Goal: Information Seeking & Learning: Learn about a topic

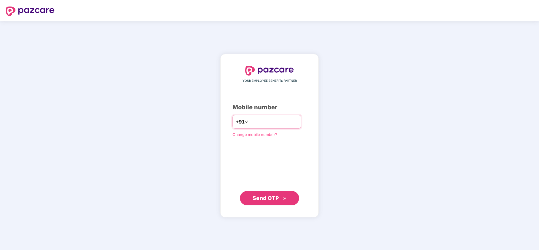
type input "**********"
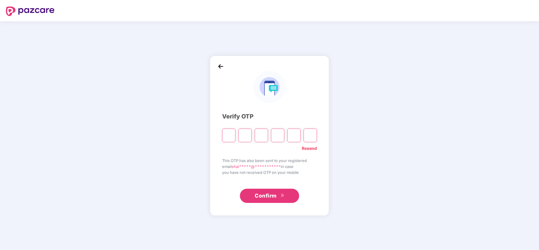
type input "*"
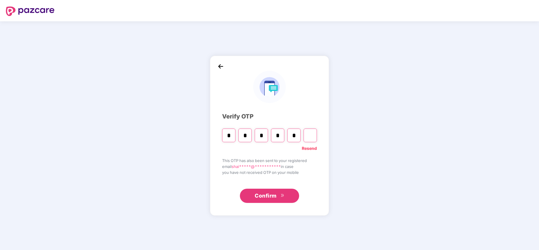
type input "*"
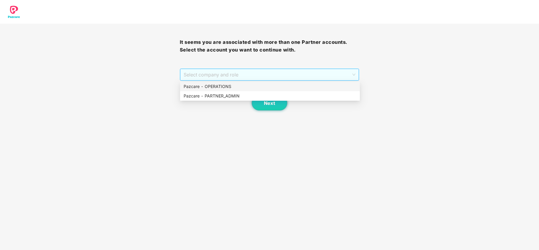
click at [222, 80] on span "Select company and role" at bounding box center [269, 74] width 172 height 11
click at [212, 97] on div "Pazcare - PARTNER_ADMIN" at bounding box center [269, 96] width 173 height 7
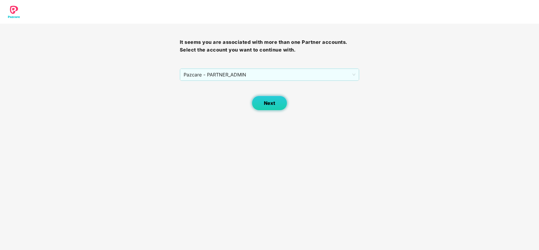
click at [270, 101] on span "Next" at bounding box center [269, 103] width 11 height 6
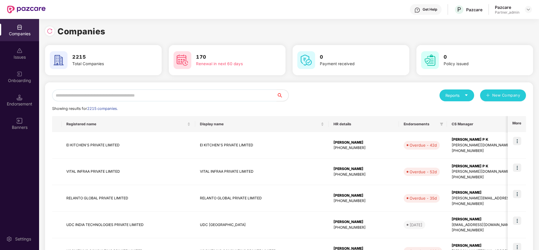
click at [166, 94] on input "text" at bounding box center [164, 95] width 224 height 12
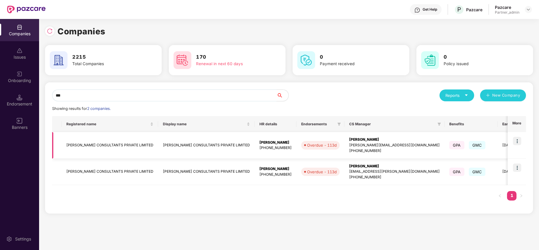
type input "***"
click at [83, 148] on td "FAKHOURY CONSULTANTS PRIVATE LIMITED" at bounding box center [110, 145] width 96 height 27
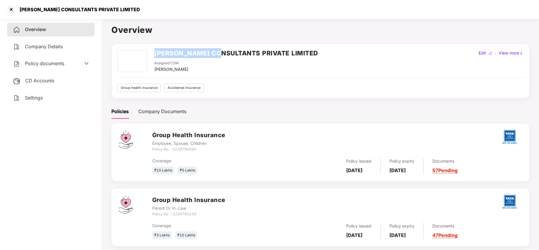
drag, startPoint x: 154, startPoint y: 54, endPoint x: 222, endPoint y: 48, distance: 67.8
click at [222, 48] on h2 "FAKHOURY CONSULTANTS PRIVATE LIMITED" at bounding box center [236, 53] width 164 height 10
copy h2 "FAKHOURY CONSULT"
click at [14, 9] on div at bounding box center [11, 9] width 9 height 9
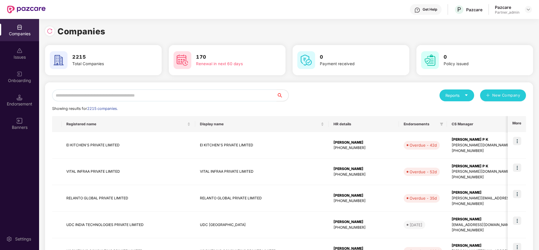
click at [125, 91] on input "text" at bounding box center [164, 95] width 224 height 12
paste input "**********"
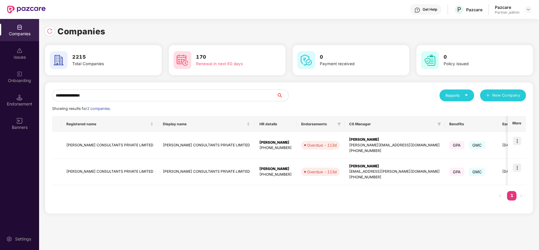
paste input "text"
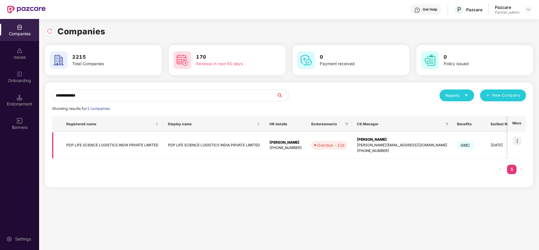
type input "**********"
click at [518, 140] on img at bounding box center [517, 141] width 8 height 8
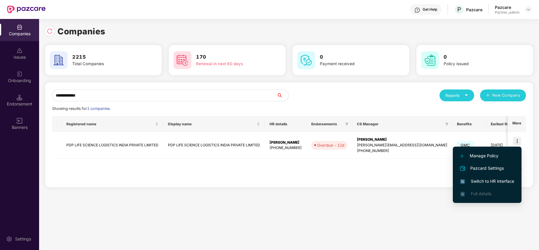
click at [491, 180] on span "Switch to HR interface" at bounding box center [487, 181] width 54 height 7
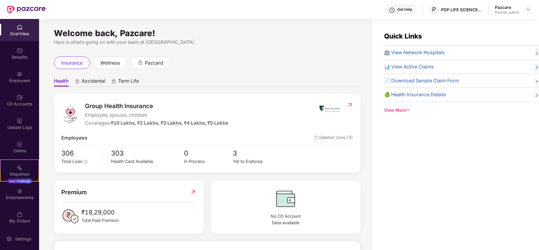
click at [15, 57] on div "Benefits" at bounding box center [19, 57] width 39 height 6
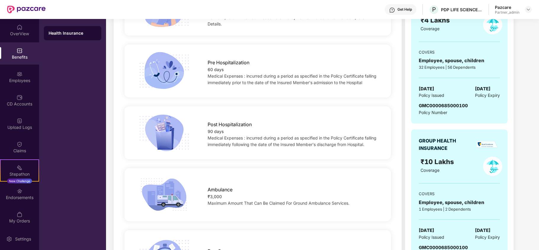
scroll to position [379, 0]
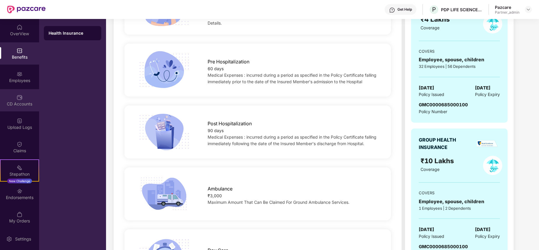
click at [14, 90] on div "CD Accounts" at bounding box center [19, 100] width 39 height 22
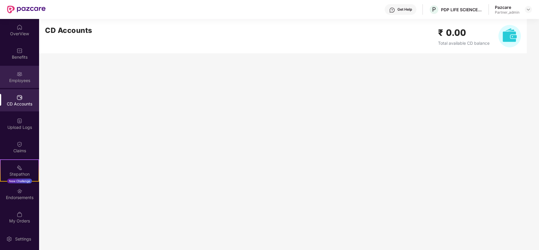
click at [20, 80] on div "Employees" at bounding box center [19, 81] width 39 height 6
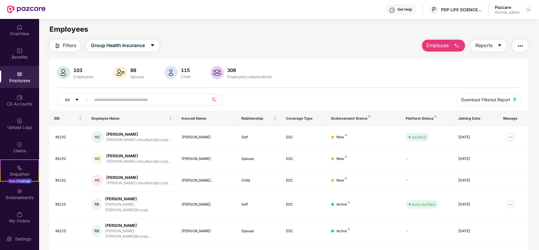
click at [70, 47] on span "Filters" at bounding box center [69, 45] width 13 height 7
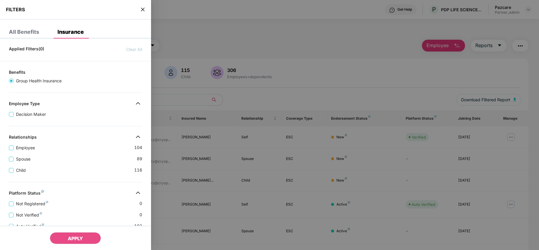
click at [96, 162] on div "Spouse 89" at bounding box center [75, 156] width 133 height 11
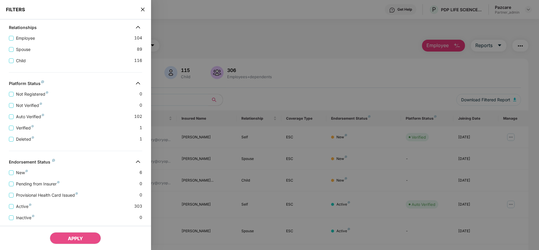
scroll to position [131, 0]
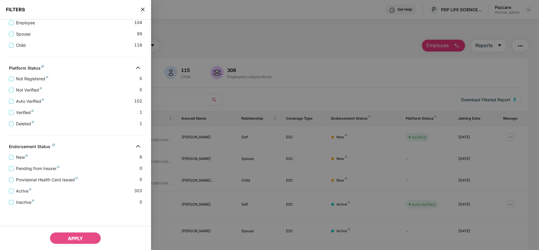
click at [142, 13] on div "FILTERS" at bounding box center [75, 10] width 151 height 20
click at [142, 11] on icon "close" at bounding box center [142, 9] width 5 height 5
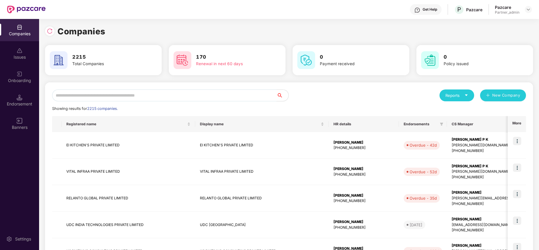
click at [84, 94] on input "text" at bounding box center [164, 95] width 224 height 12
paste input "**********"
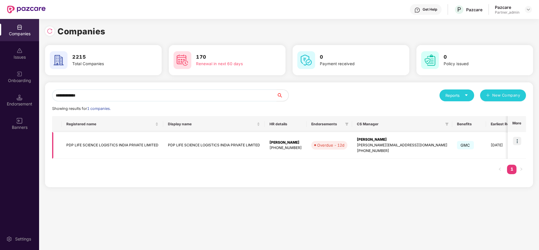
type input "**********"
click at [85, 146] on td "PDP LIFE SCIENCE LOGISTICS INDIA PRIVATE LIMITED" at bounding box center [113, 145] width 102 height 27
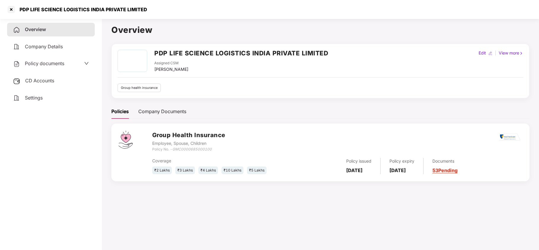
click at [42, 101] on div "Settings" at bounding box center [51, 98] width 88 height 14
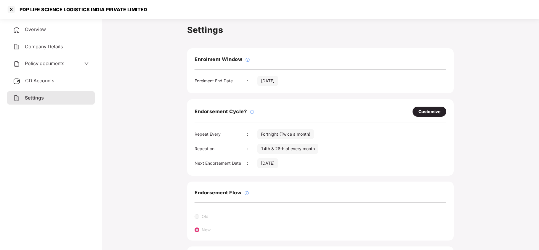
click at [420, 110] on div "Customize" at bounding box center [429, 111] width 22 height 7
select select "*********"
select select "*****"
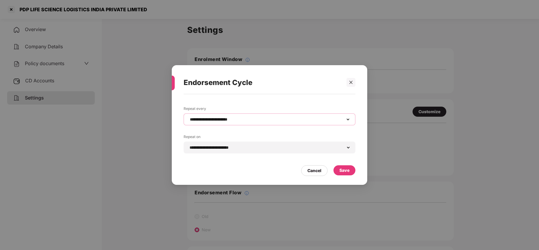
click at [245, 118] on select "**********" at bounding box center [270, 119] width 162 height 5
select select "*****"
click at [189, 117] on select "**********" at bounding box center [270, 119] width 162 height 5
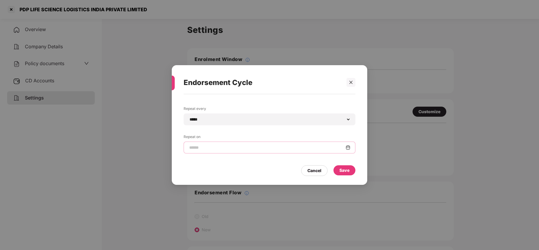
click at [218, 149] on input at bounding box center [267, 147] width 157 height 6
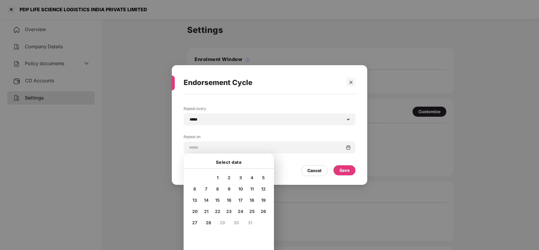
click at [226, 186] on div "9" at bounding box center [228, 188] width 9 height 9
type input "**********"
click at [346, 171] on div "Save" at bounding box center [344, 170] width 10 height 7
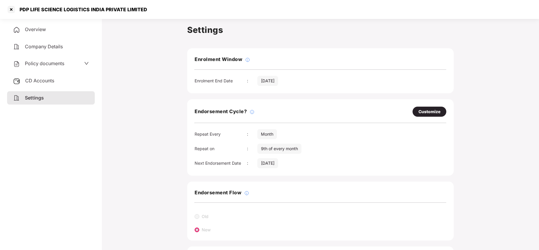
click at [37, 63] on span "Policy documents" at bounding box center [44, 63] width 39 height 6
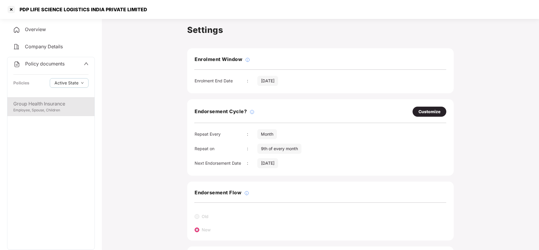
click at [50, 104] on div "Group Health Insurance" at bounding box center [50, 103] width 75 height 7
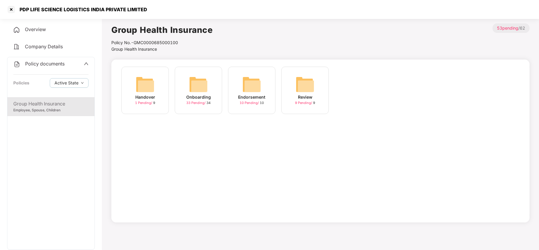
click at [191, 90] on img at bounding box center [198, 84] width 19 height 19
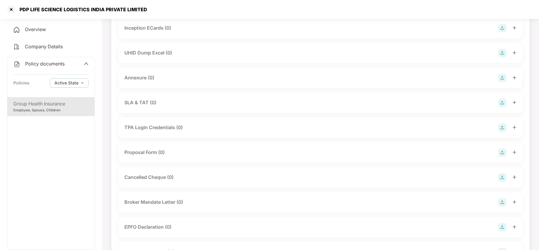
scroll to position [284, 0]
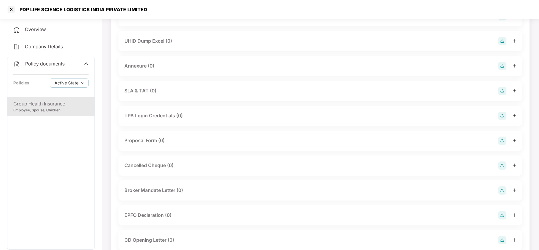
click at [74, 104] on div "Group Health Insurance" at bounding box center [50, 103] width 75 height 7
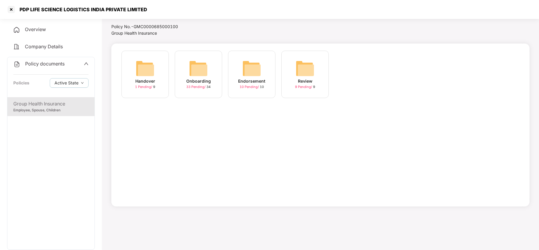
click at [196, 73] on img at bounding box center [198, 68] width 19 height 19
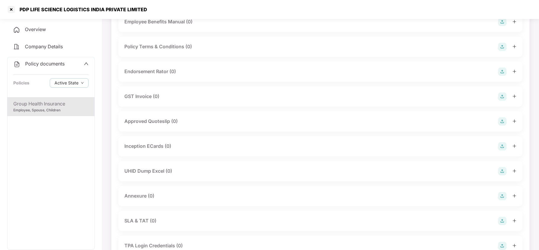
scroll to position [142, 0]
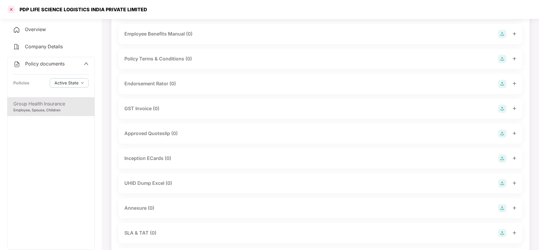
click at [15, 11] on div at bounding box center [11, 9] width 9 height 9
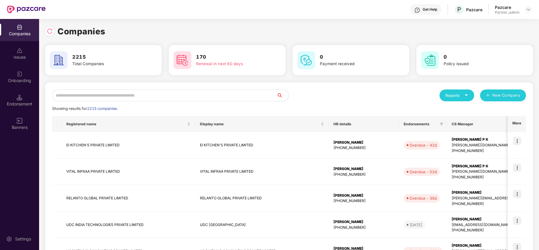
scroll to position [0, 0]
click at [118, 97] on input "text" at bounding box center [164, 95] width 224 height 12
paste input "**********"
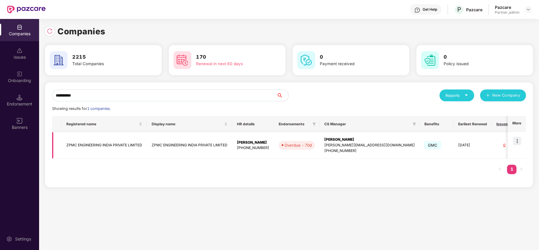
type input "**********"
click at [517, 138] on img at bounding box center [517, 141] width 8 height 8
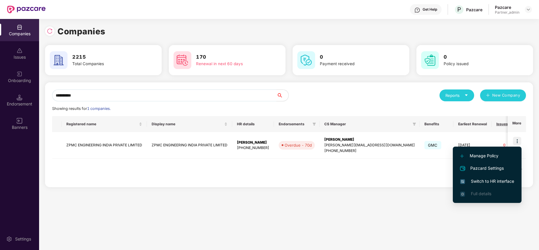
click at [488, 179] on span "Switch to HR interface" at bounding box center [487, 181] width 54 height 7
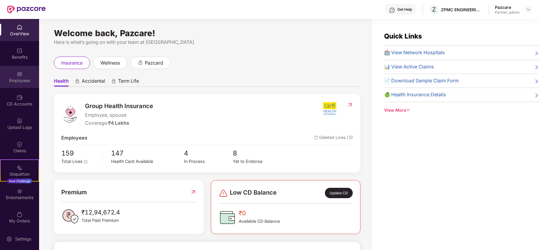
click at [15, 83] on div "Employees" at bounding box center [19, 81] width 39 height 6
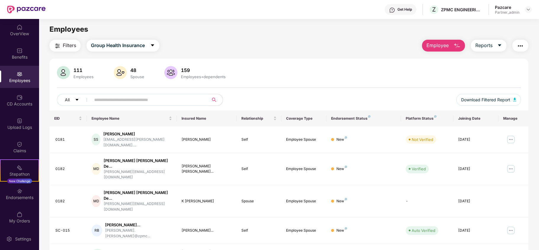
click at [62, 44] on button "Filters" at bounding box center [64, 46] width 31 height 12
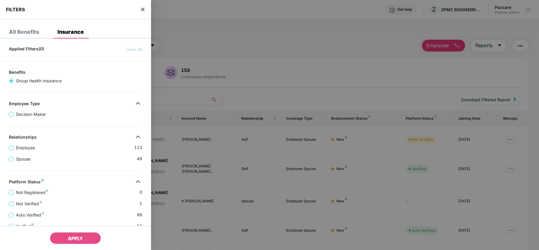
click at [73, 128] on div "Applied Filters(0) Clear All Benefits Group Health Insurance Employee Type Deci…" at bounding box center [75, 203] width 151 height 320
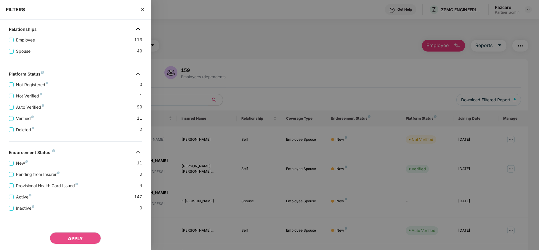
scroll to position [120, 0]
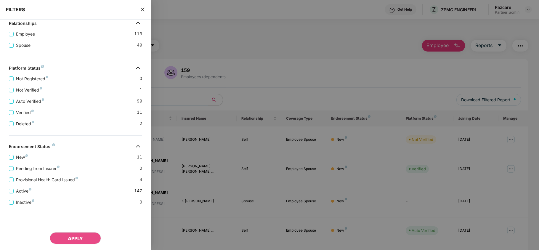
click at [142, 9] on icon "close" at bounding box center [142, 9] width 5 height 5
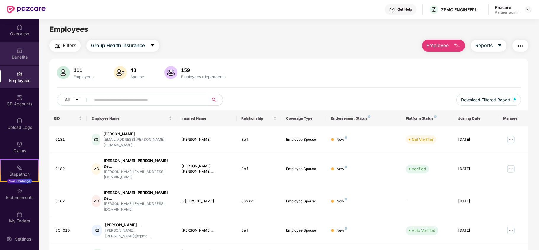
click at [14, 54] on div "Benefits" at bounding box center [19, 57] width 39 height 6
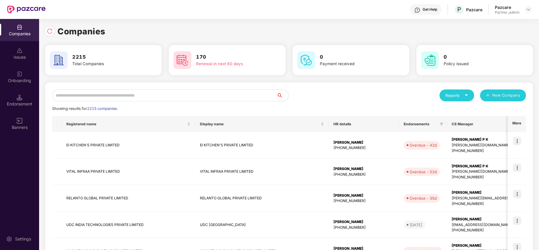
click at [96, 97] on input "text" at bounding box center [164, 95] width 224 height 12
paste input "**********"
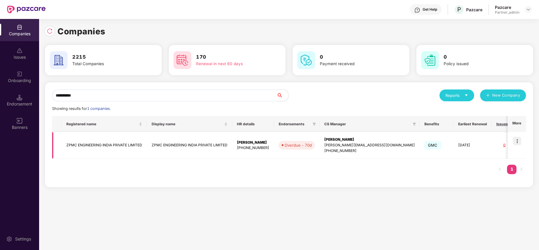
type input "**********"
click at [87, 144] on td "ZPMC ENGINEERING INDIA PRIVATE LIMITED" at bounding box center [104, 145] width 85 height 27
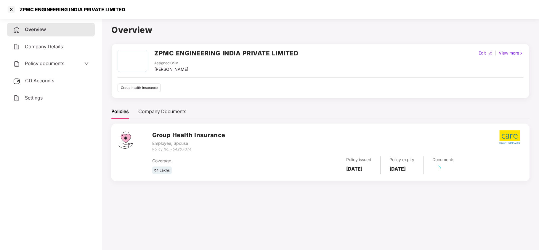
click at [36, 95] on span "Settings" at bounding box center [34, 98] width 18 height 6
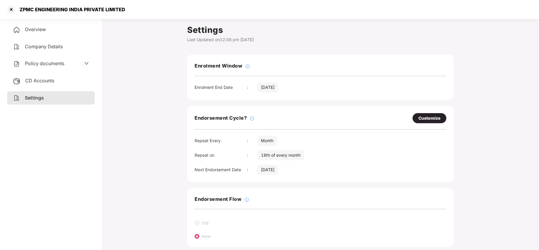
click at [50, 65] on span "Policy documents" at bounding box center [44, 63] width 39 height 6
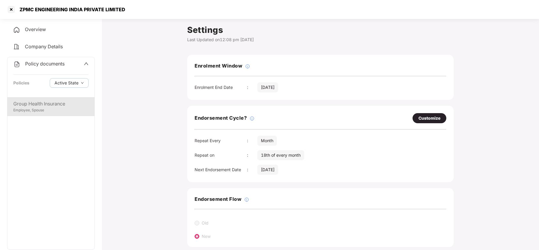
drag, startPoint x: 54, startPoint y: 118, endPoint x: 48, endPoint y: 112, distance: 8.8
click at [48, 112] on div "Group Health Insurance Employee, Spouse" at bounding box center [50, 173] width 87 height 152
click at [48, 112] on div "Employee, Spouse" at bounding box center [50, 110] width 75 height 6
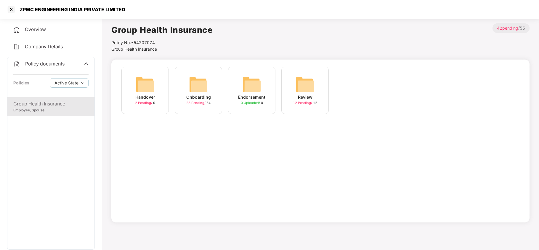
click at [196, 92] on img at bounding box center [198, 84] width 19 height 19
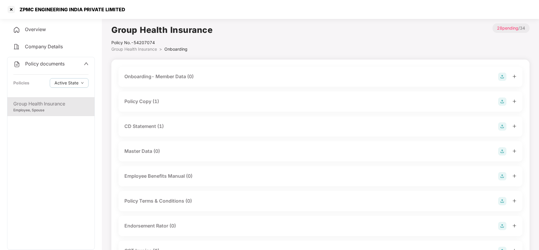
click at [159, 102] on div "Policy Copy (1)" at bounding box center [141, 101] width 35 height 7
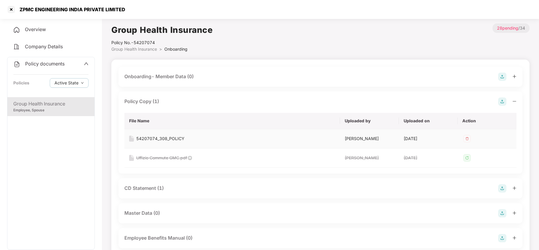
click at [173, 138] on div "54207074_308_POLICY" at bounding box center [160, 138] width 48 height 7
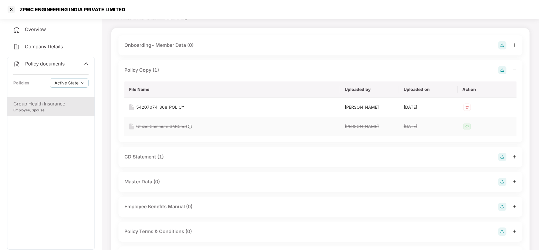
scroll to position [47, 0]
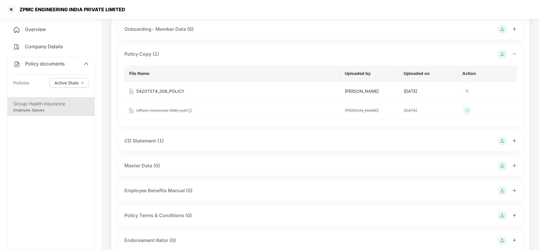
click at [154, 138] on div "CD Statement (1)" at bounding box center [143, 140] width 39 height 7
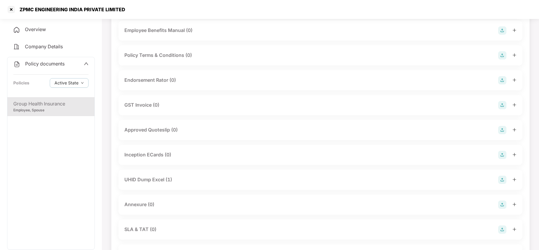
scroll to position [268, 0]
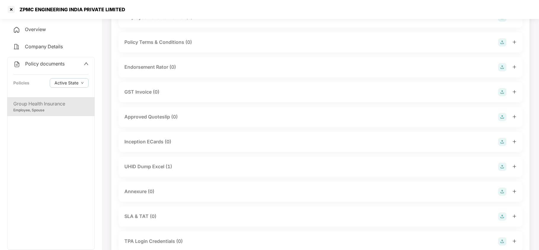
click at [153, 163] on div "UHID Dump Excel (1)" at bounding box center [148, 166] width 48 height 7
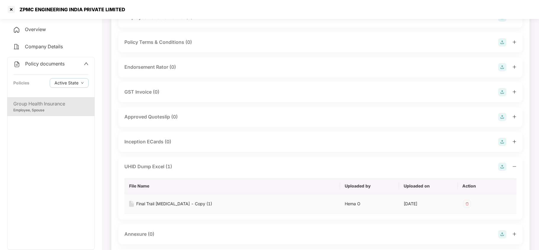
click at [162, 200] on div "Final Trail Bal - Copy (1)" at bounding box center [174, 203] width 76 height 7
click at [12, 11] on div at bounding box center [11, 9] width 9 height 9
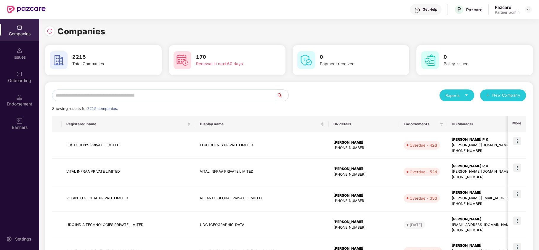
click at [123, 92] on input "text" at bounding box center [164, 95] width 224 height 12
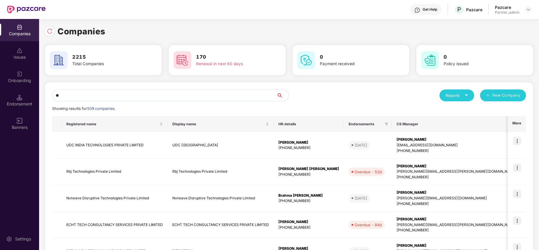
type input "*"
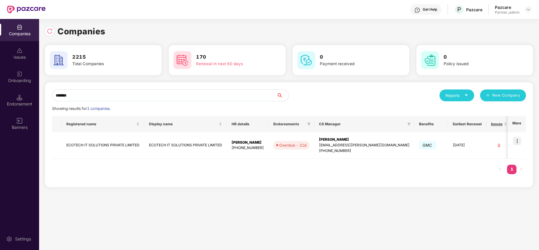
type input "*******"
click at [167, 217] on div "Companies 2215 Total Companies 170 Renewal in next 60 days 0 Payment received 0…" at bounding box center [289, 134] width 500 height 231
click at [80, 147] on td "ECOTECH IT SOLUTIONS PRIVATE LIMITED" at bounding box center [103, 145] width 83 height 27
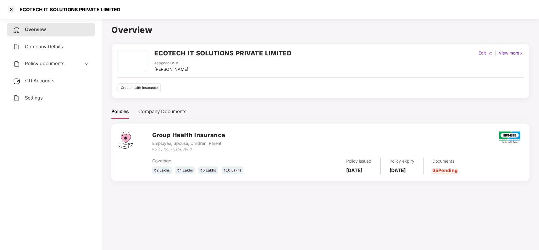
click at [23, 10] on div "ECOTECH IT SOLUTIONS PRIVATE LIMITED" at bounding box center [68, 10] width 104 height 6
copy div "ECOTECH"
click at [9, 8] on div at bounding box center [11, 9] width 9 height 9
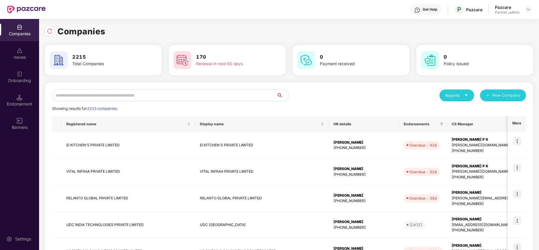
click at [111, 95] on input "text" at bounding box center [164, 95] width 224 height 12
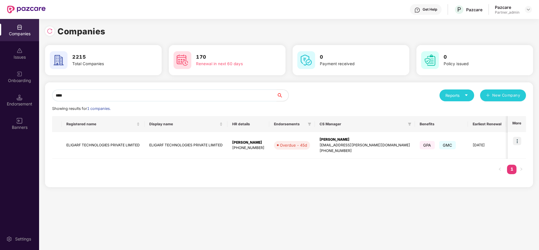
type input "****"
click at [136, 217] on div "Companies 2215 Total Companies 170 Renewal in next 60 days 0 Payment received 0…" at bounding box center [289, 134] width 500 height 231
click at [69, 143] on td "ELIGARF TECHNOLOGIES PRIVATE LIMITED" at bounding box center [103, 145] width 83 height 27
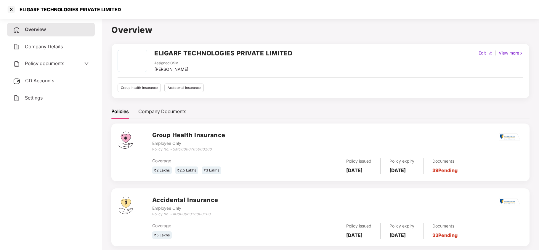
click at [32, 11] on div "ELIGARF TECHNOLOGIES PRIVATE LIMITED" at bounding box center [68, 10] width 105 height 6
copy div "ELIGARF TECHNOLOGIES PRIVATE LIMITED"
click at [134, 19] on main "Overview ELIGARF TECHNOLOGIES PRIVATE LIMITED Assigned CSM Ganesh Nikam Edit | …" at bounding box center [320, 141] width 437 height 250
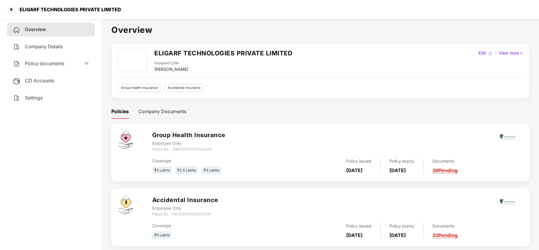
click at [32, 11] on div "ELIGARF TECHNOLOGIES PRIVATE LIMITED" at bounding box center [68, 10] width 105 height 6
copy div "ELIGARF"
click at [13, 10] on div at bounding box center [11, 9] width 9 height 9
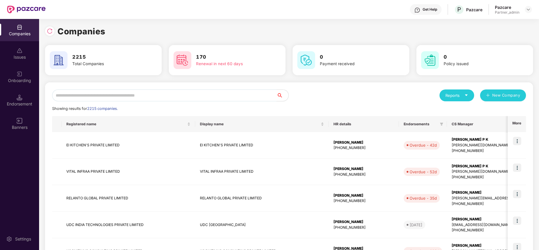
paste input "*******"
click at [128, 95] on input "text" at bounding box center [164, 95] width 224 height 12
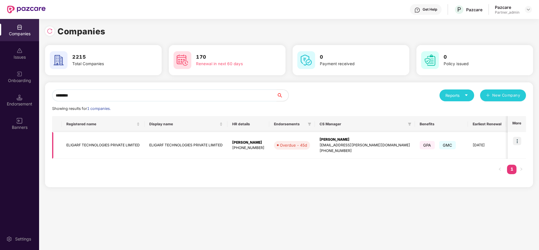
type input "*******"
click at [520, 142] on img at bounding box center [517, 141] width 8 height 8
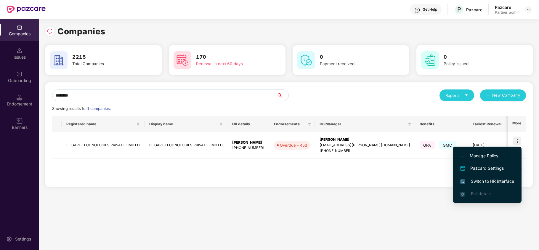
click at [488, 181] on span "Switch to HR interface" at bounding box center [487, 181] width 54 height 7
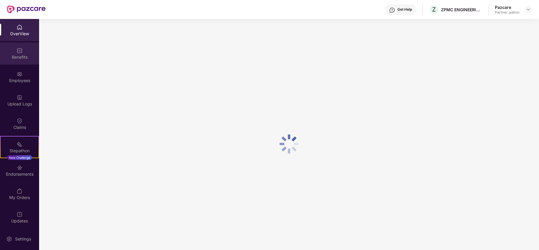
click at [22, 52] on div "Benefits" at bounding box center [19, 53] width 39 height 22
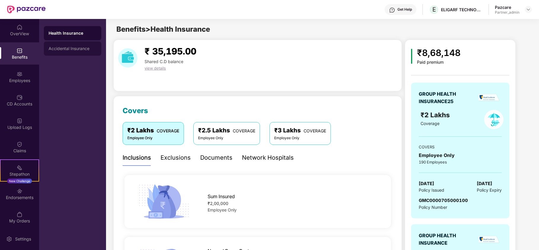
click at [70, 49] on div "Accidental Insurance" at bounding box center [73, 48] width 48 height 5
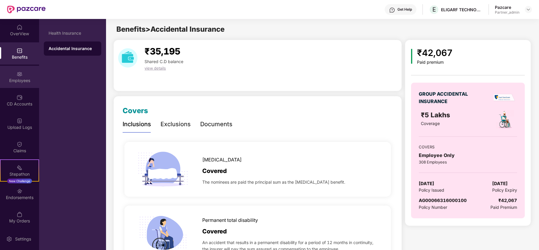
click at [22, 79] on div "Employees" at bounding box center [19, 81] width 39 height 6
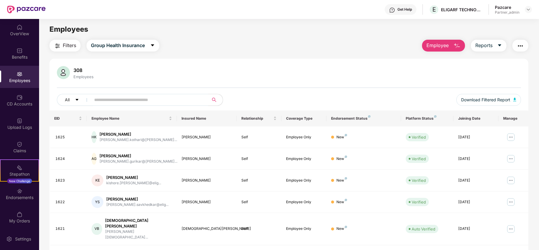
click at [70, 45] on span "Filters" at bounding box center [69, 45] width 13 height 7
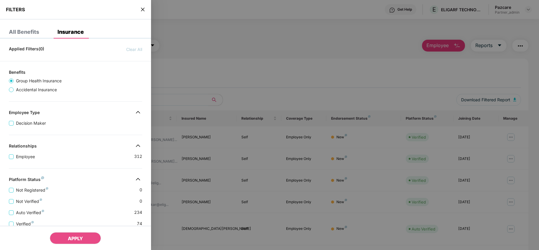
click at [88, 185] on div "Not Registered 0" at bounding box center [75, 187] width 133 height 11
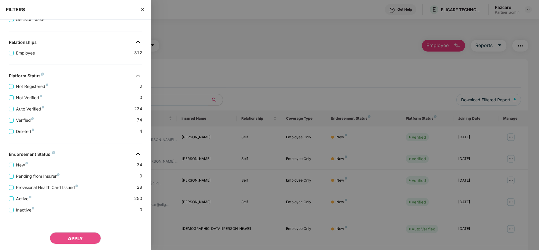
scroll to position [117, 0]
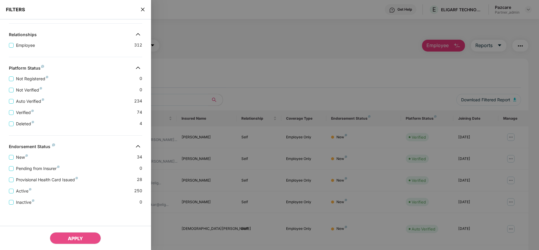
click at [141, 9] on icon "close" at bounding box center [142, 9] width 5 height 5
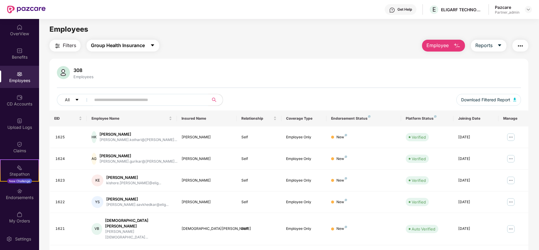
click at [130, 48] on span "Group Health Insurance" at bounding box center [118, 45] width 54 height 7
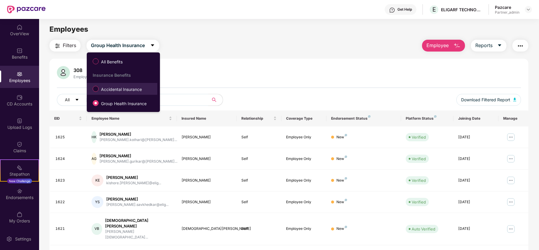
click at [118, 87] on span "Accidental Insurance" at bounding box center [122, 89] width 46 height 7
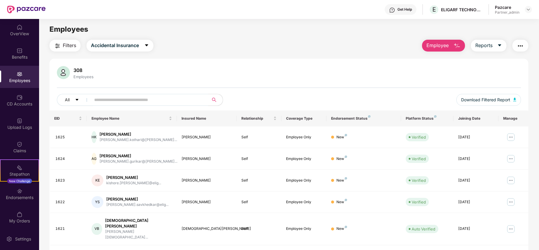
click at [65, 46] on span "Filters" at bounding box center [69, 45] width 13 height 7
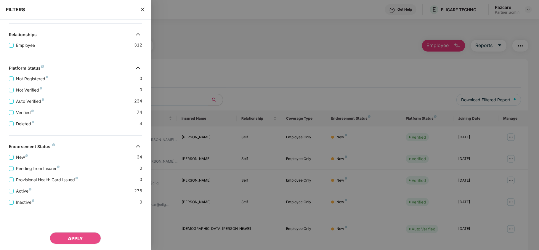
click at [74, 173] on div "Provisional Health Card Issued 0" at bounding box center [75, 177] width 133 height 11
click at [144, 9] on icon "close" at bounding box center [143, 10] width 4 height 4
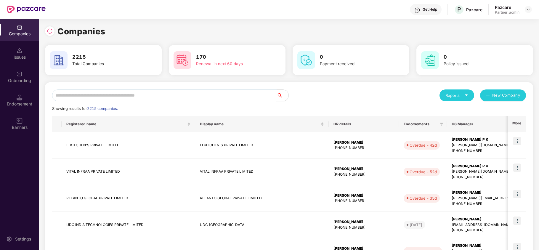
click at [80, 97] on input "text" at bounding box center [164, 95] width 224 height 12
paste input "*******"
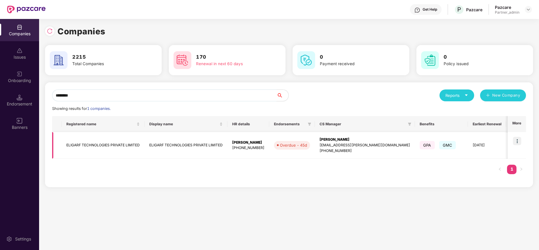
type input "*******"
click at [78, 143] on td "ELIGARF TECHNOLOGIES PRIVATE LIMITED" at bounding box center [103, 145] width 83 height 27
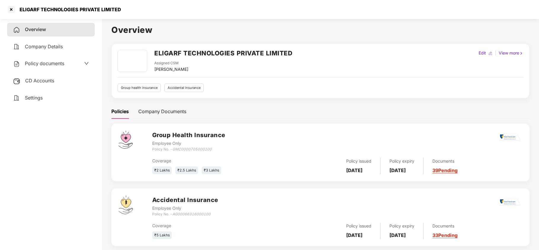
click at [31, 99] on span "Settings" at bounding box center [34, 98] width 18 height 6
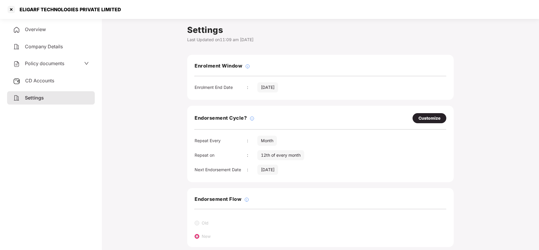
click at [49, 62] on span "Policy documents" at bounding box center [44, 63] width 39 height 6
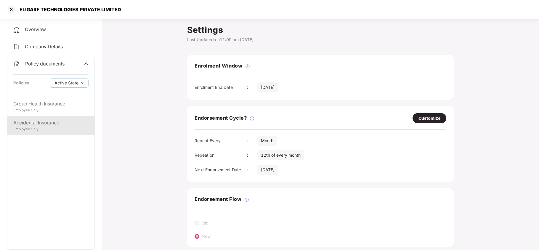
click at [38, 125] on div "Accidental Insurance" at bounding box center [50, 122] width 75 height 7
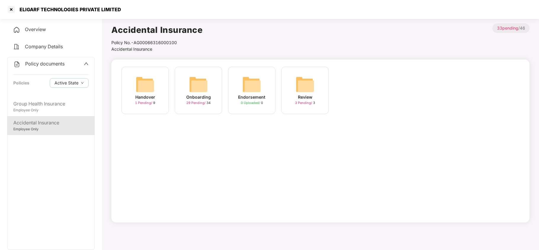
click at [199, 88] on img at bounding box center [198, 84] width 19 height 19
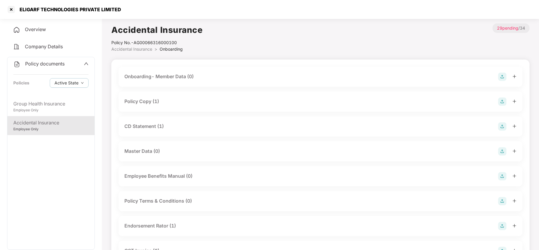
click at [155, 100] on div "Policy Copy (1)" at bounding box center [141, 101] width 35 height 7
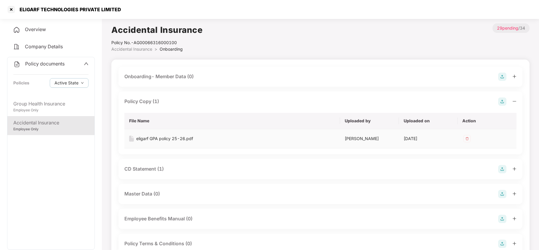
click at [172, 139] on div "eligarf GPA policy 25-26.pdf" at bounding box center [164, 138] width 57 height 7
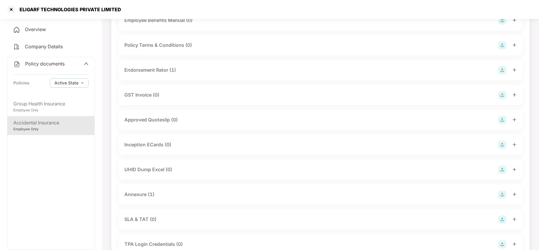
scroll to position [237, 0]
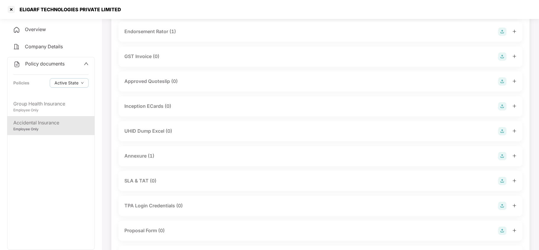
click at [149, 155] on div "Annexure (1)" at bounding box center [139, 155] width 30 height 7
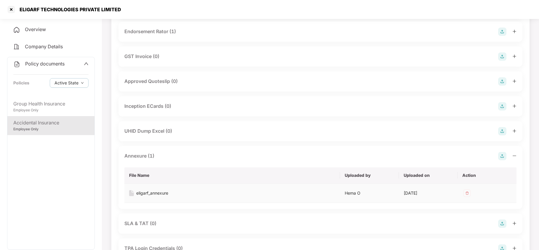
click at [156, 196] on div "eligarf_annexure" at bounding box center [152, 193] width 32 height 7
click at [31, 107] on div "Employee Only" at bounding box center [50, 110] width 75 height 6
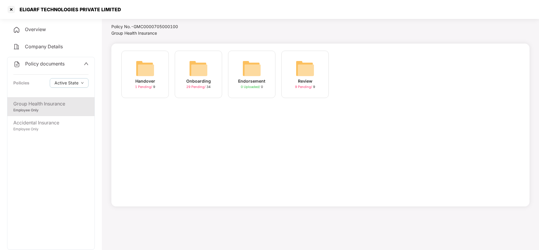
click at [201, 85] on span "29 Pending /" at bounding box center [196, 87] width 20 height 4
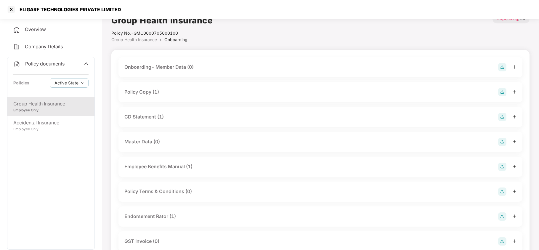
scroll to position [0, 0]
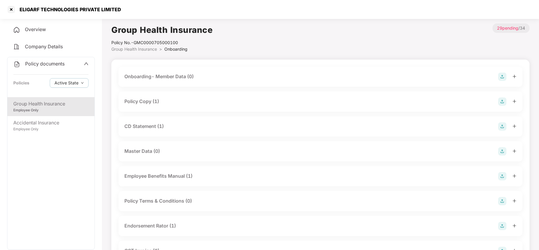
click at [144, 102] on div "Policy Copy (1)" at bounding box center [141, 101] width 35 height 7
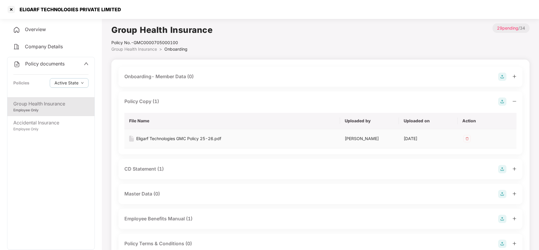
click at [157, 139] on div "Eligarf Technologies GMC Policy 25-26.pdf" at bounding box center [178, 138] width 85 height 7
click at [157, 168] on div "CD Statement (1)" at bounding box center [143, 168] width 39 height 7
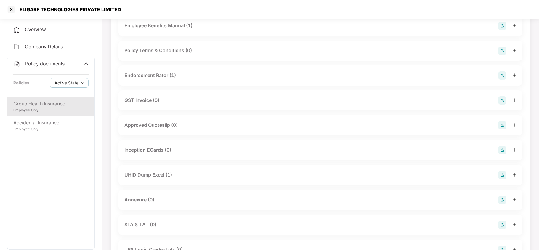
scroll to position [237, 0]
click at [155, 170] on div "UHID Dump Excel (1)" at bounding box center [148, 173] width 48 height 7
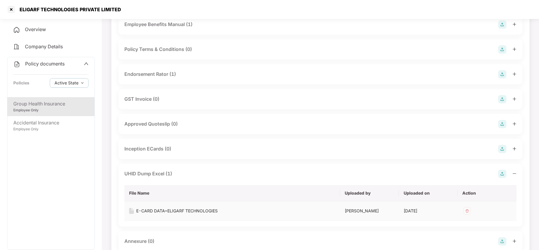
click at [169, 210] on div "E-CARD DATA=ELIGARF TECHNOLOGIES" at bounding box center [176, 210] width 81 height 7
click at [36, 10] on div "ELIGARF TECHNOLOGIES PRIVATE LIMITED" at bounding box center [68, 10] width 105 height 6
copy div "ELIGARF"
click at [12, 11] on div at bounding box center [11, 9] width 9 height 9
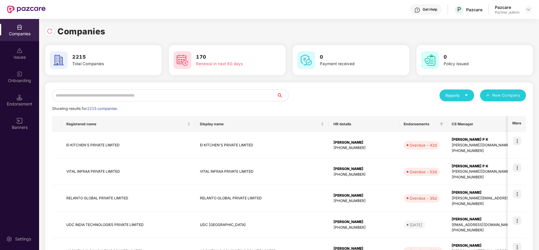
scroll to position [0, 0]
click at [89, 92] on input "text" at bounding box center [164, 95] width 224 height 12
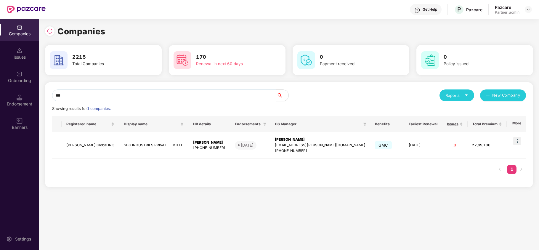
click at [125, 181] on div "*** Reports New Company Showing results for 1 companies. Registered name Displa…" at bounding box center [289, 134] width 488 height 105
click at [224, 92] on input "***" at bounding box center [164, 95] width 224 height 12
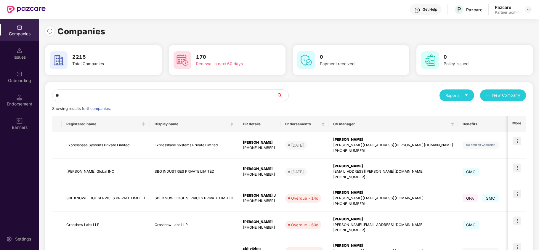
type input "*"
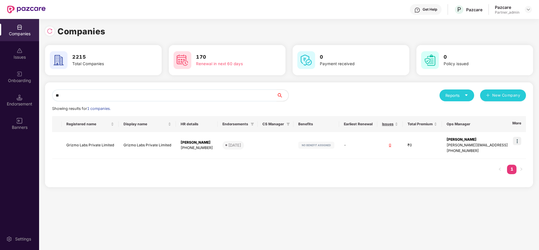
type input "*"
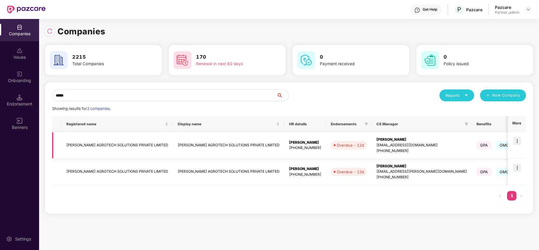
type input "*****"
click at [75, 149] on td "HARDCASTLE AGROTECH SOLUTIONS PRIVATE LIMITED" at bounding box center [117, 145] width 111 height 27
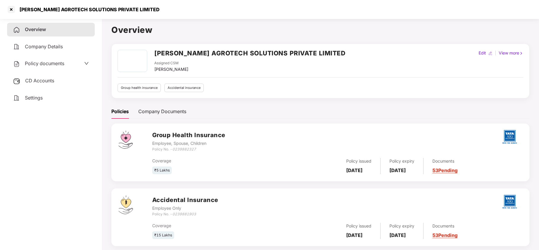
click at [37, 12] on div "HARDCASTLE AGROTECH SOLUTIONS PRIVATE LIMITED" at bounding box center [88, 10] width 144 height 6
copy div "HARDCASTLE"
click at [12, 11] on div at bounding box center [11, 9] width 9 height 9
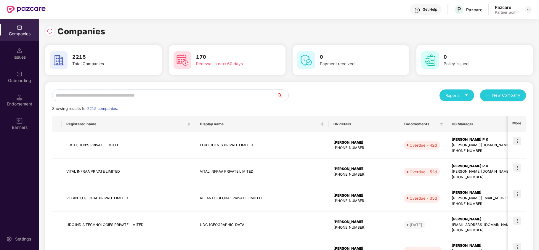
paste input "**********"
click at [89, 96] on input "text" at bounding box center [164, 95] width 224 height 12
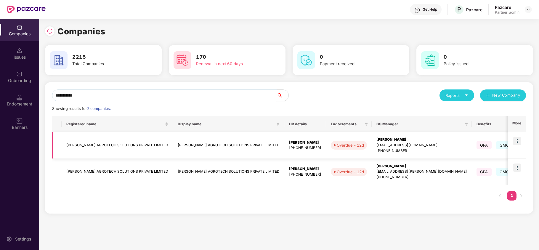
type input "**********"
click at [519, 141] on img at bounding box center [517, 141] width 8 height 8
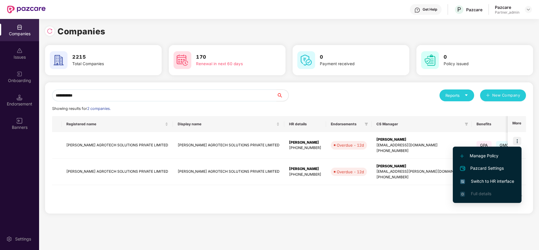
click at [493, 181] on span "Switch to HR interface" at bounding box center [487, 181] width 54 height 7
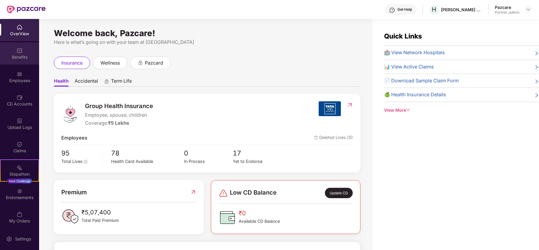
click at [23, 61] on div "Benefits" at bounding box center [19, 53] width 39 height 22
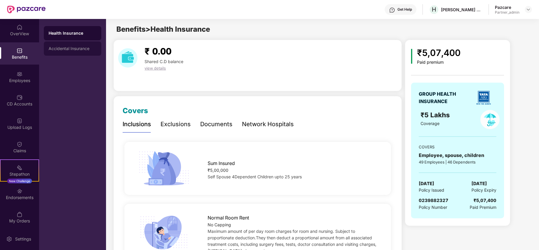
click at [81, 51] on div "Accidental Insurance" at bounding box center [72, 48] width 57 height 14
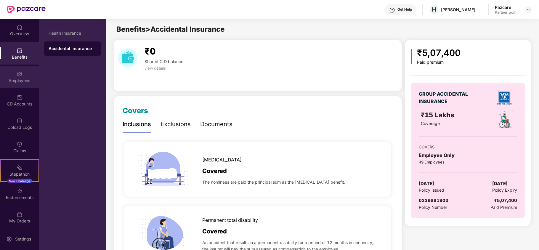
click at [22, 82] on div "Employees" at bounding box center [19, 81] width 39 height 6
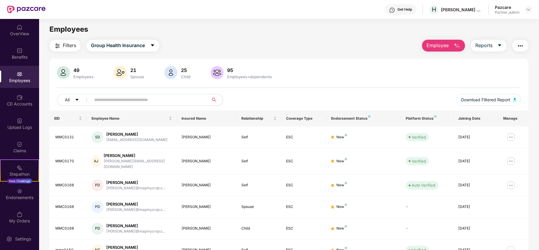
click at [71, 43] on span "Filters" at bounding box center [69, 45] width 13 height 7
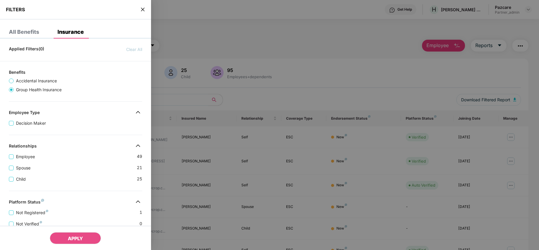
click at [91, 167] on div "Spouse 21" at bounding box center [75, 165] width 133 height 11
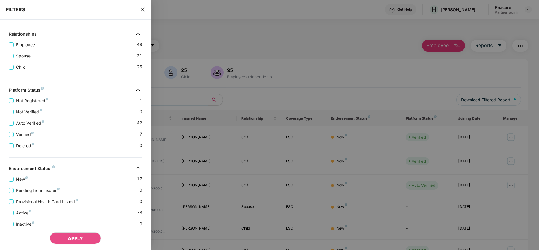
scroll to position [140, 0]
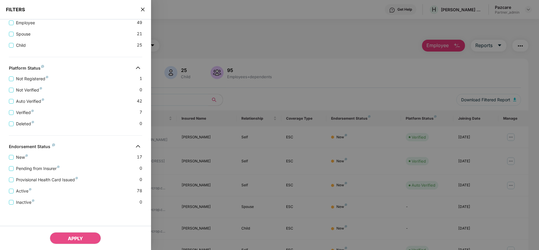
click at [142, 11] on icon "close" at bounding box center [142, 9] width 5 height 5
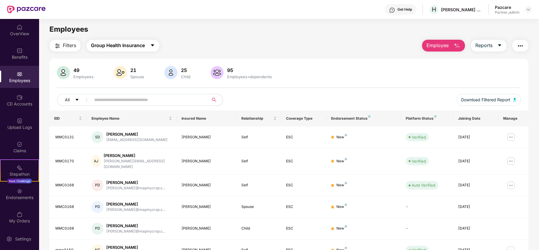
drag, startPoint x: 134, startPoint y: 49, endPoint x: 107, endPoint y: 46, distance: 27.3
click at [107, 46] on span "Group Health Insurance" at bounding box center [118, 45] width 54 height 7
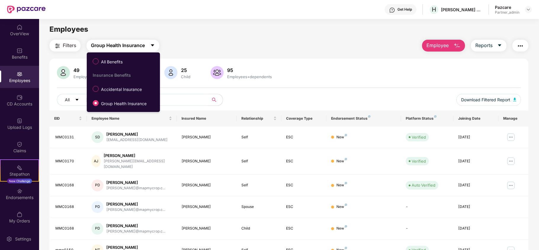
click at [107, 46] on span "Group Health Insurance" at bounding box center [118, 45] width 54 height 7
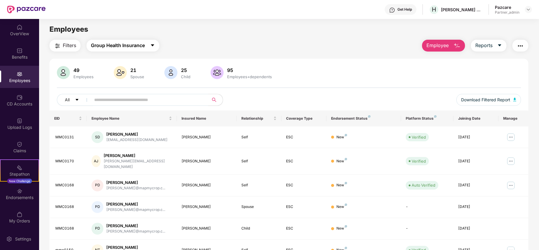
click at [103, 48] on span "Group Health Insurance" at bounding box center [118, 45] width 54 height 7
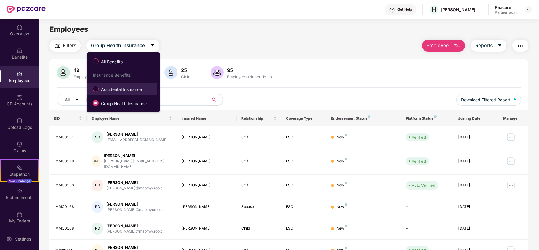
click at [102, 87] on span "Accidental Insurance" at bounding box center [122, 89] width 46 height 7
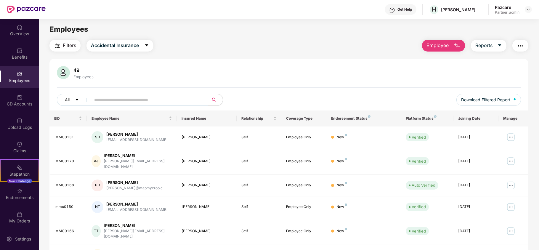
click at [69, 45] on span "Filters" at bounding box center [69, 45] width 13 height 7
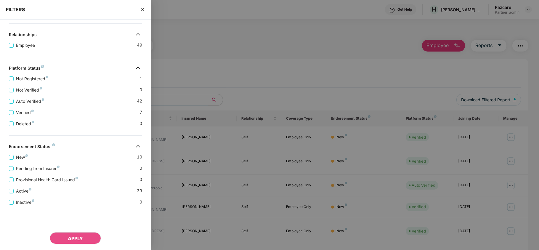
scroll to position [117, 0]
click at [144, 8] on icon "close" at bounding box center [142, 9] width 5 height 5
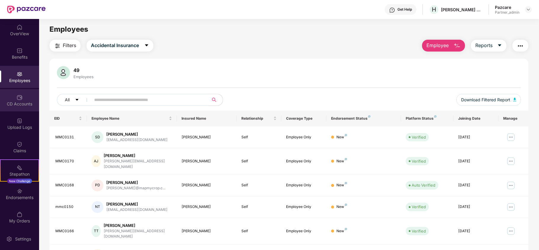
click at [19, 107] on div "CD Accounts" at bounding box center [19, 104] width 39 height 6
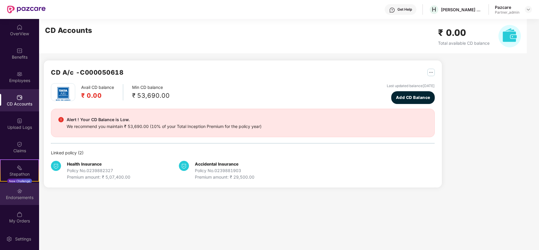
click at [14, 199] on div "Endorsements" at bounding box center [19, 197] width 39 height 6
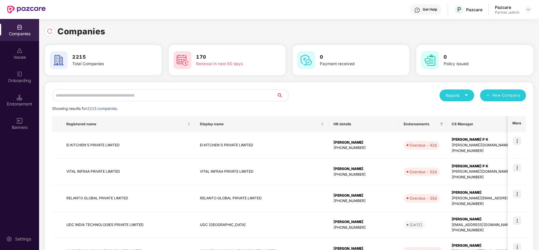
click at [97, 91] on input "text" at bounding box center [164, 95] width 224 height 12
paste input "**********"
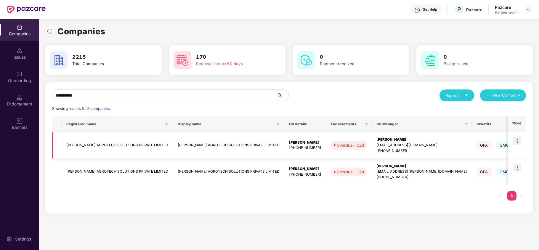
type input "**********"
click at [86, 140] on td "HARDCASTLE AGROTECH SOLUTIONS PRIVATE LIMITED" at bounding box center [117, 145] width 111 height 27
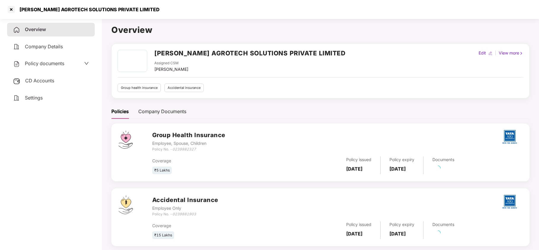
click at [29, 99] on span "Settings" at bounding box center [34, 98] width 18 height 6
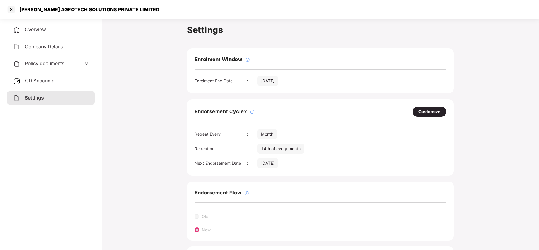
click at [43, 65] on span "Policy documents" at bounding box center [44, 63] width 39 height 6
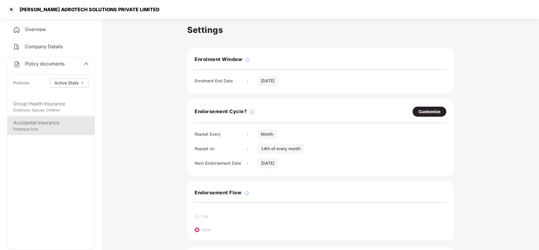
click at [46, 131] on div "Employee Only" at bounding box center [50, 129] width 75 height 6
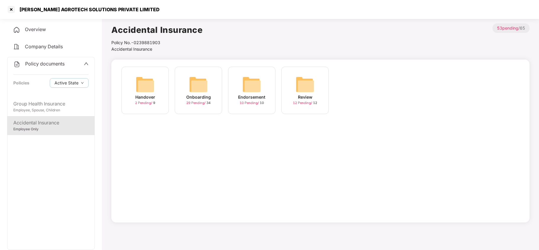
click at [201, 85] on img at bounding box center [198, 84] width 19 height 19
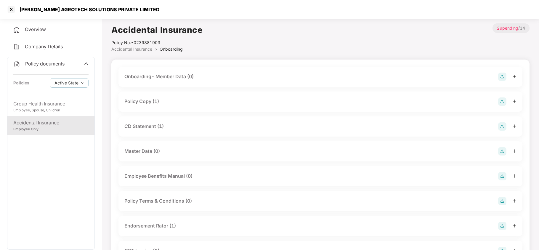
click at [162, 97] on div "Policy Copy (1)" at bounding box center [320, 101] width 392 height 8
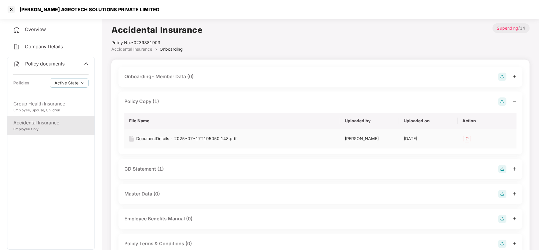
click at [186, 136] on div "DocumentDetails - 2025-07-17T195050.148.pdf" at bounding box center [186, 138] width 100 height 7
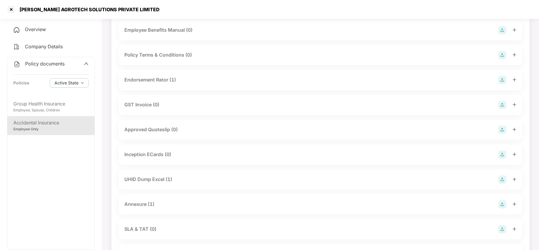
scroll to position [189, 0]
click at [164, 81] on div "Endorsement Rator (1)" at bounding box center [149, 78] width 51 height 7
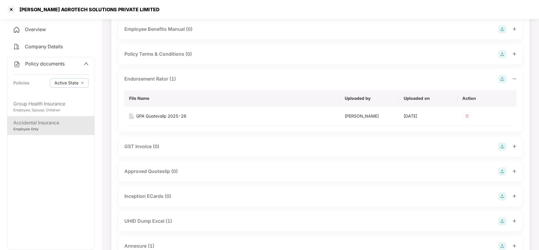
click at [167, 225] on div "UHID Dump Excel (1)" at bounding box center [148, 220] width 48 height 7
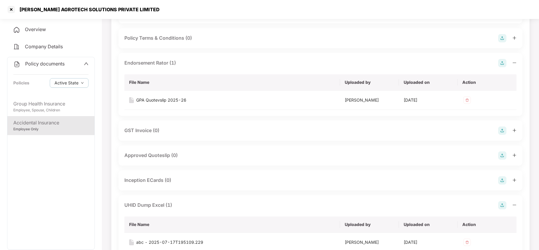
scroll to position [221, 0]
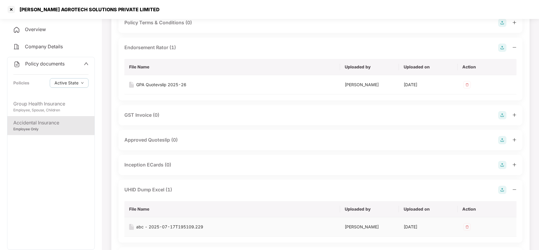
click at [167, 230] on div "abc - 2025-07-17T195109.229" at bounding box center [169, 226] width 67 height 7
click at [48, 111] on div "Employee, Spouse, Children" at bounding box center [50, 110] width 75 height 6
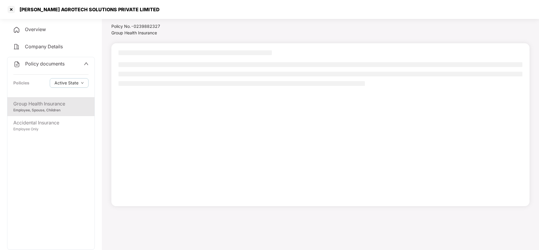
scroll to position [16, 0]
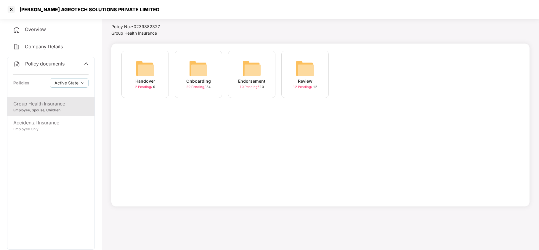
click at [202, 72] on img at bounding box center [198, 68] width 19 height 19
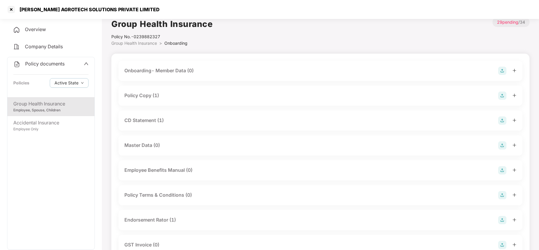
scroll to position [0, 0]
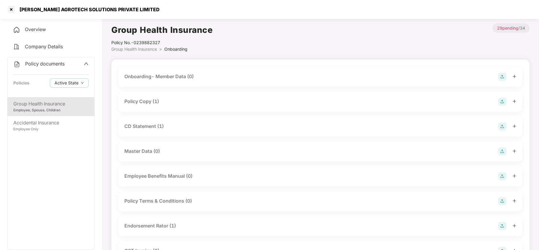
click at [160, 103] on div "Policy Copy (1)" at bounding box center [320, 101] width 392 height 8
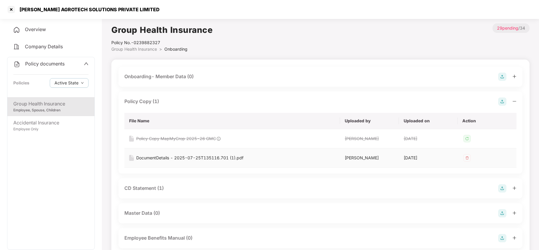
click at [157, 161] on div "DocumentDetails - 2025-07-25T135116.701 (1).pdf" at bounding box center [189, 157] width 107 height 7
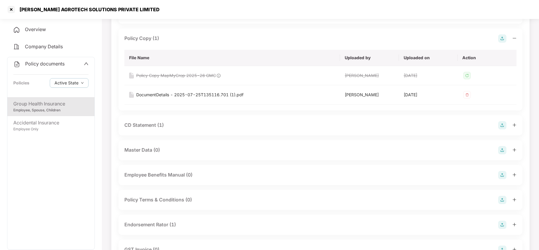
scroll to position [79, 0]
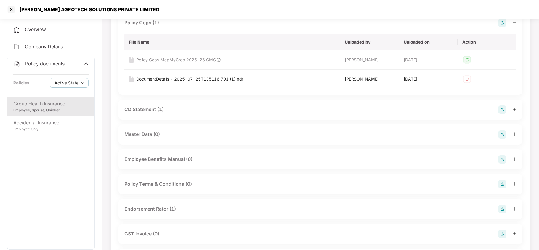
click at [171, 212] on div "Endorsement Rator (1)" at bounding box center [149, 208] width 51 height 7
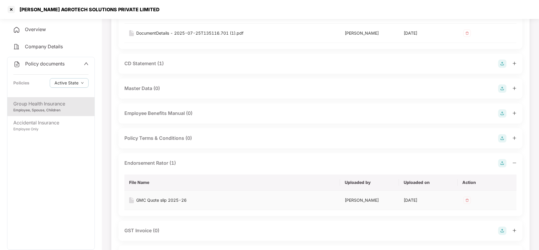
scroll to position [126, 0]
click at [172, 202] on div "GMC Quote slip 2025-26" at bounding box center [161, 198] width 50 height 7
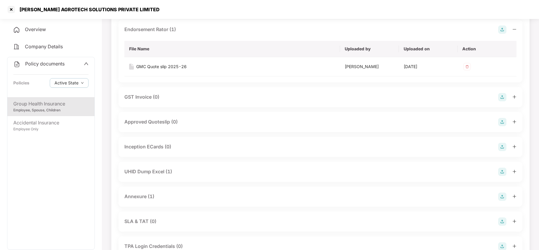
scroll to position [315, 0]
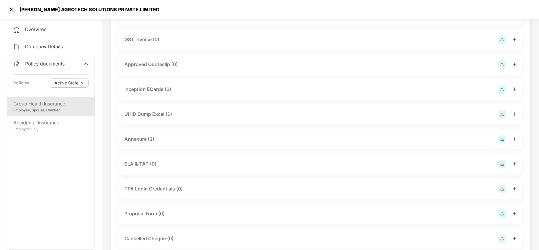
click at [142, 143] on div "Annexure (1)" at bounding box center [139, 138] width 30 height 7
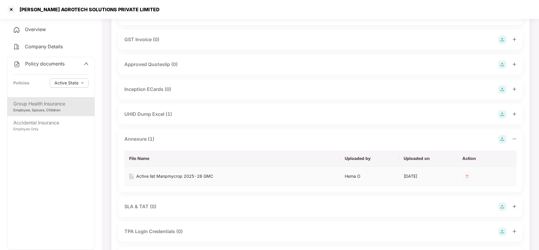
click at [170, 179] on div "Active list Manpmycrop 2025-26 GMC" at bounding box center [174, 176] width 77 height 7
click at [12, 9] on div at bounding box center [11, 9] width 9 height 9
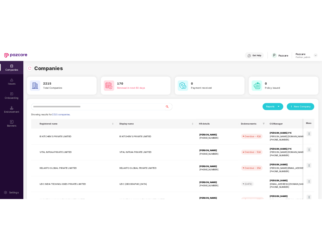
scroll to position [0, 0]
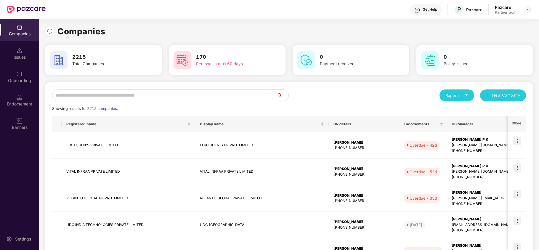
click at [117, 97] on input "text" at bounding box center [164, 95] width 224 height 12
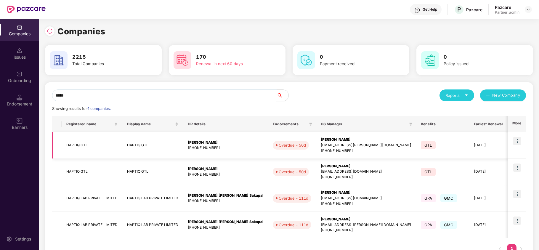
type input "*****"
click at [76, 144] on td "HAPTIQ GTL" at bounding box center [92, 145] width 61 height 27
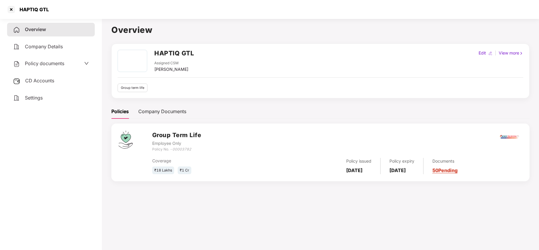
click at [28, 8] on div "HAPTIQ GTL" at bounding box center [32, 10] width 33 height 6
copy div "HAPTIQ"
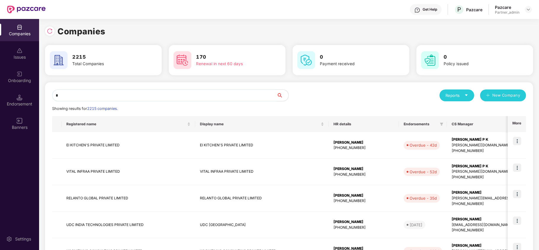
click at [139, 96] on input "*" at bounding box center [164, 95] width 224 height 12
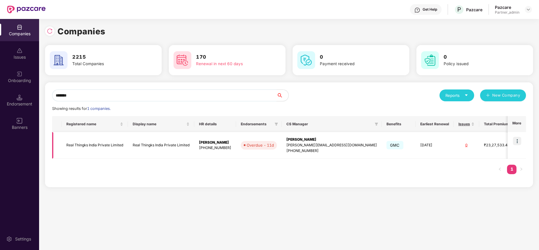
type input "*******"
click at [94, 148] on td "Real Thingks India Private Limited" at bounding box center [95, 145] width 66 height 27
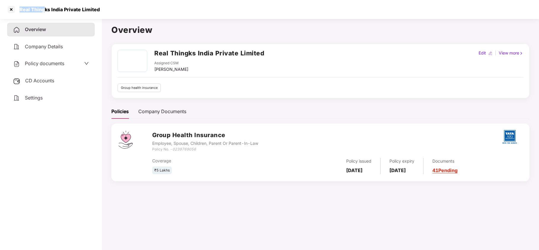
drag, startPoint x: 45, startPoint y: 11, endPoint x: 20, endPoint y: 11, distance: 24.9
click at [20, 11] on div "Real Thingks India Private Limited" at bounding box center [58, 10] width 84 height 6
click at [11, 11] on div at bounding box center [11, 9] width 9 height 9
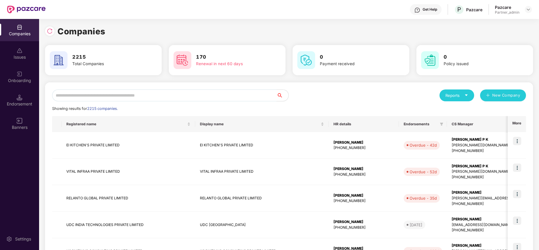
click at [123, 94] on input "text" at bounding box center [164, 95] width 224 height 12
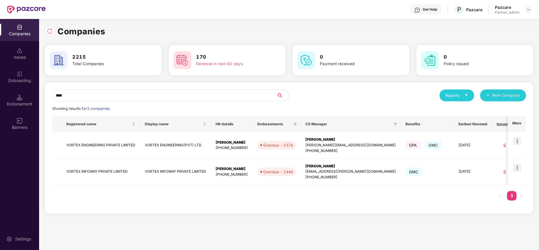
type input "****"
click at [188, 214] on div "**** Reports New Company Showing results for 2 companies. Registered name Displ…" at bounding box center [289, 150] width 488 height 136
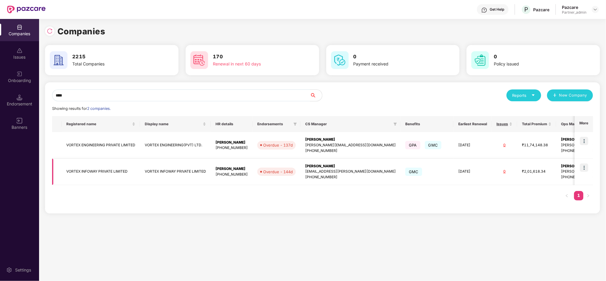
click at [87, 171] on td "VORTEX INFOWAY PRIVATE LIMITED" at bounding box center [101, 172] width 78 height 27
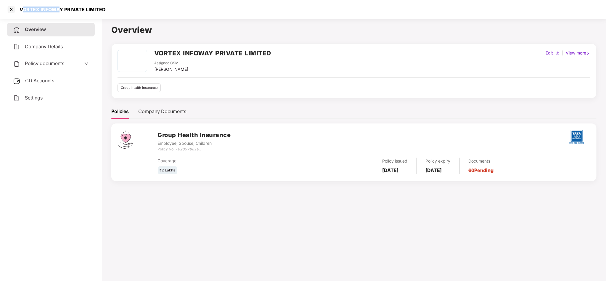
drag, startPoint x: 61, startPoint y: 11, endPoint x: 23, endPoint y: 7, distance: 37.5
click at [23, 7] on div "VORTEX INFOWAY PRIVATE LIMITED" at bounding box center [61, 10] width 90 height 6
copy div "VORTEX INFOWA"
click at [14, 11] on div at bounding box center [11, 9] width 9 height 9
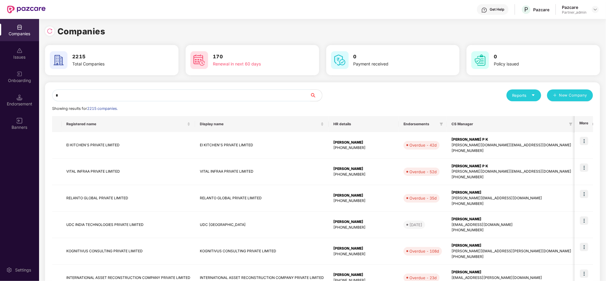
click at [107, 92] on input "*" at bounding box center [181, 95] width 258 height 12
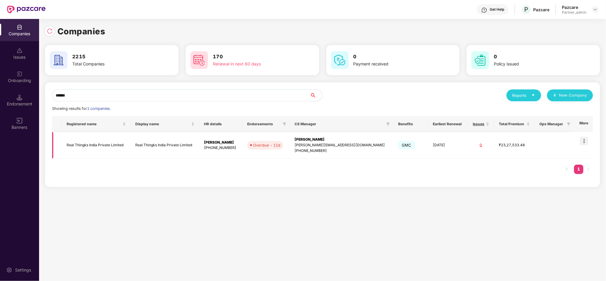
type input "******"
click at [87, 146] on td "Real Thingks India Private Limited" at bounding box center [96, 145] width 69 height 27
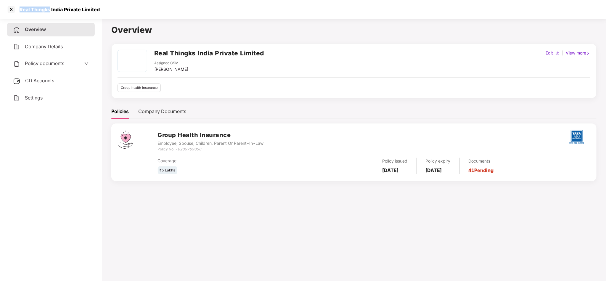
drag, startPoint x: 49, startPoint y: 10, endPoint x: 20, endPoint y: 7, distance: 29.7
click at [20, 7] on div "Real Thingks India Private Limited" at bounding box center [58, 10] width 84 height 6
copy div "Real Thingks"
click at [7, 10] on div at bounding box center [11, 9] width 9 height 9
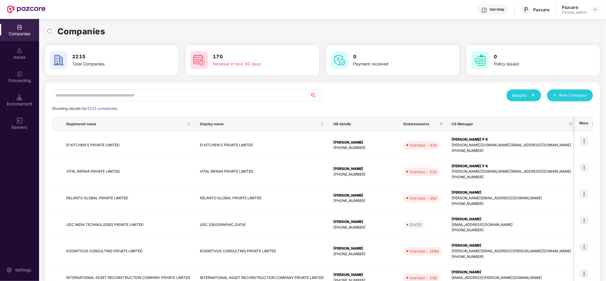
click at [129, 99] on input "text" at bounding box center [181, 95] width 258 height 12
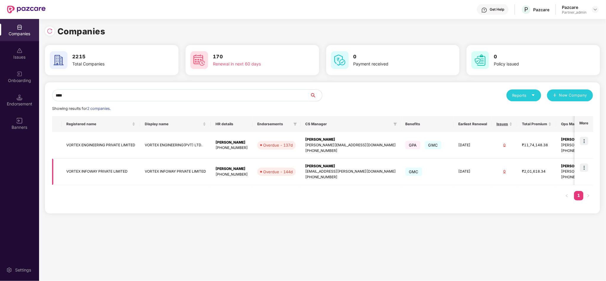
type input "****"
click at [538, 170] on img at bounding box center [584, 167] width 8 height 8
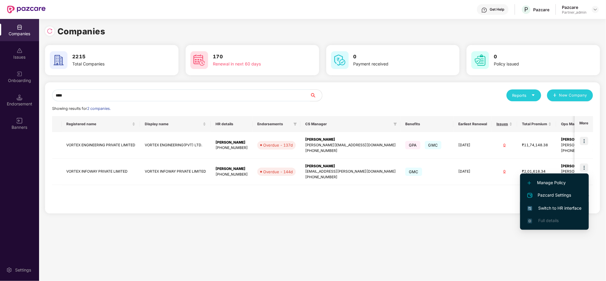
click at [538, 205] on span "Switch to HR interface" at bounding box center [554, 208] width 54 height 7
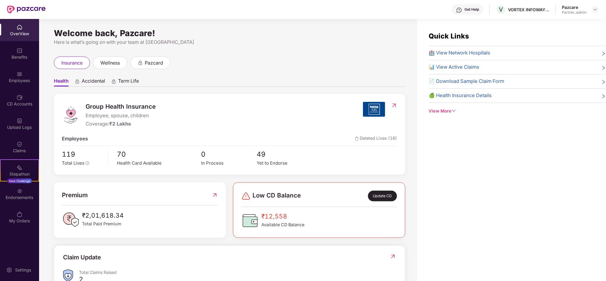
click at [16, 56] on div "Benefits" at bounding box center [19, 57] width 39 height 6
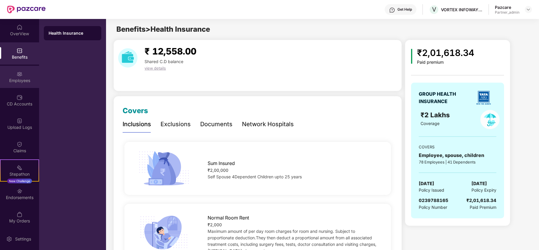
click at [18, 80] on div "Employees" at bounding box center [19, 81] width 39 height 6
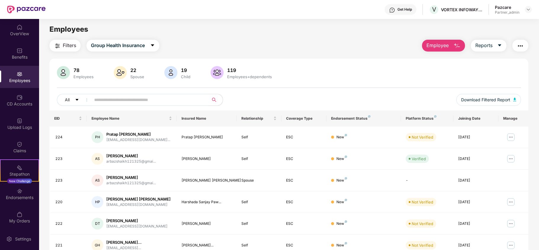
click at [64, 45] on span "Filters" at bounding box center [69, 45] width 13 height 7
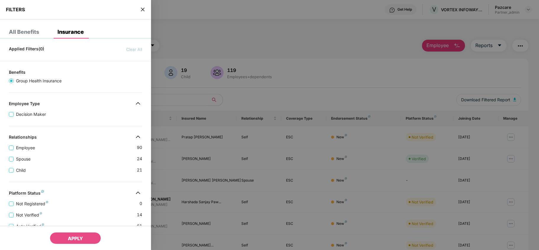
click at [91, 144] on div "Employee 90" at bounding box center [75, 145] width 133 height 11
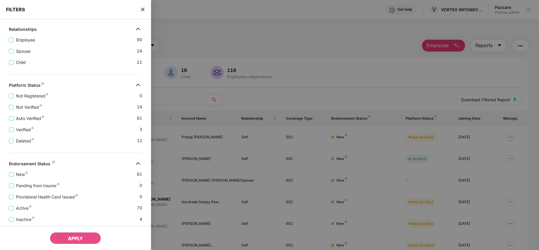
scroll to position [131, 0]
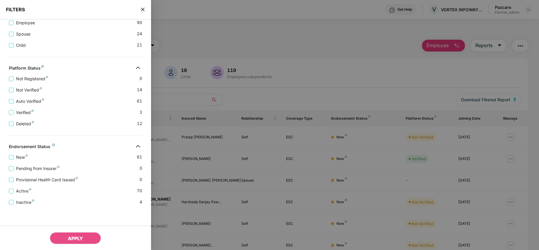
click at [141, 9] on icon "close" at bounding box center [142, 9] width 5 height 5
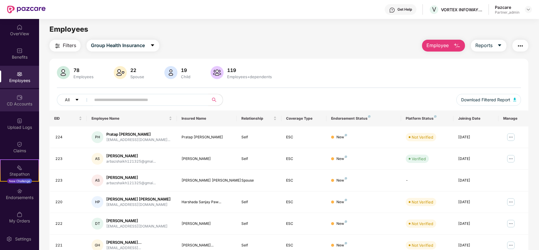
click at [18, 102] on div "CD Accounts" at bounding box center [19, 104] width 39 height 6
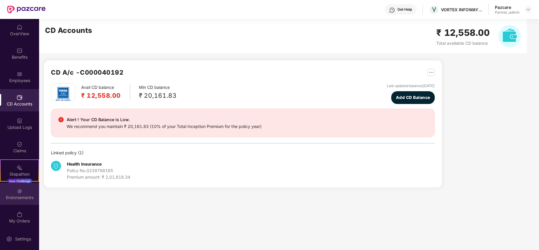
click at [19, 198] on div "Endorsements" at bounding box center [19, 197] width 39 height 6
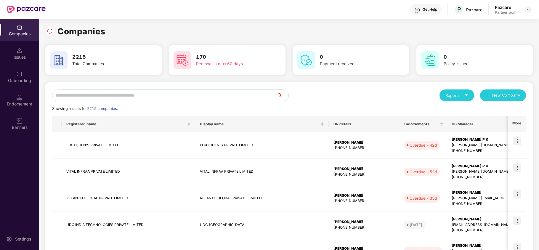
click at [76, 94] on input "text" at bounding box center [164, 95] width 224 height 12
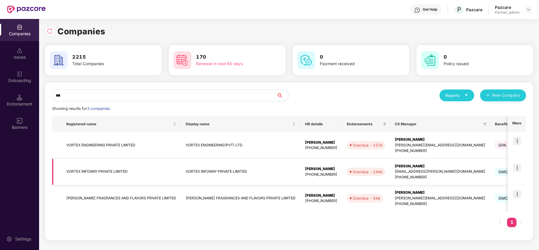
type input "***"
click at [79, 172] on td "VORTEX INFOWAY PRIVATE LIMITED" at bounding box center [121, 172] width 119 height 27
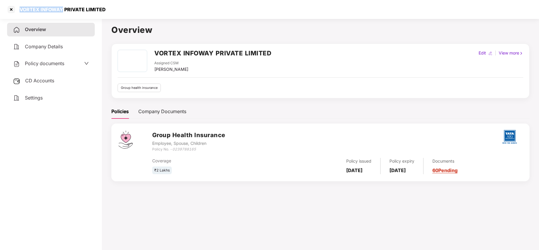
drag, startPoint x: 21, startPoint y: 9, endPoint x: 63, endPoint y: 15, distance: 42.4
click at [63, 15] on div "VORTEX INFOWAY PRIVATE LIMITED" at bounding box center [269, 9] width 539 height 19
copy div "VORTEX INFOWAY"
click at [38, 95] on span "Settings" at bounding box center [34, 98] width 18 height 6
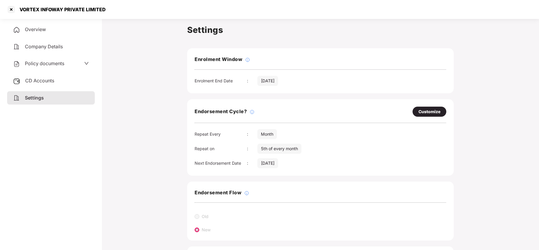
click at [58, 63] on span "Policy documents" at bounding box center [44, 63] width 39 height 6
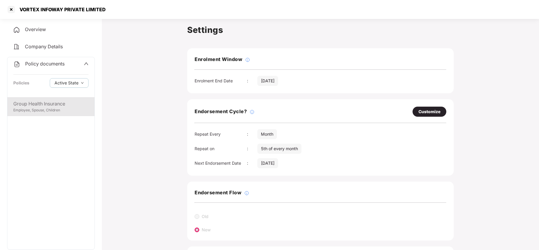
click at [41, 109] on div "Employee, Spouse, Children" at bounding box center [50, 110] width 75 height 6
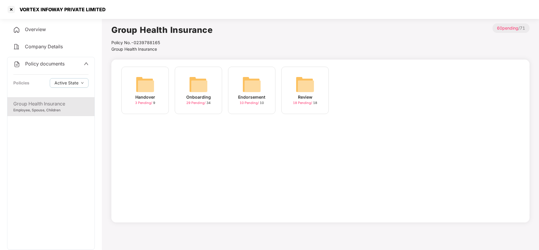
click at [206, 87] on img at bounding box center [198, 84] width 19 height 19
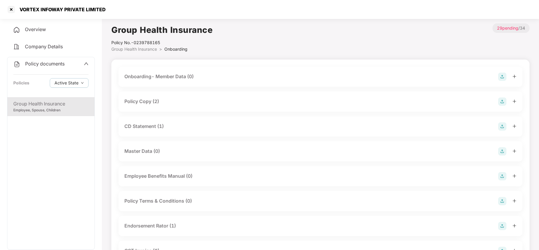
click at [161, 101] on div "Policy Copy (2)" at bounding box center [320, 101] width 392 height 8
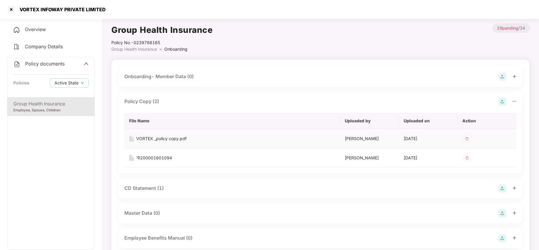
click at [175, 137] on div "VORTEX _policy copy.pdf" at bounding box center [161, 138] width 50 height 7
click at [13, 9] on div at bounding box center [11, 9] width 9 height 9
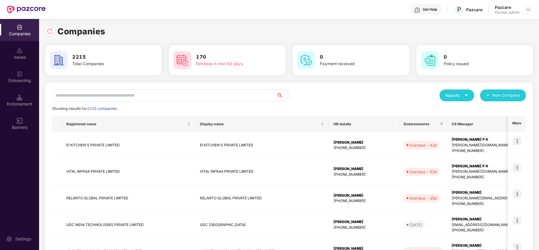
click at [98, 91] on input "text" at bounding box center [164, 95] width 224 height 12
paste input "**********"
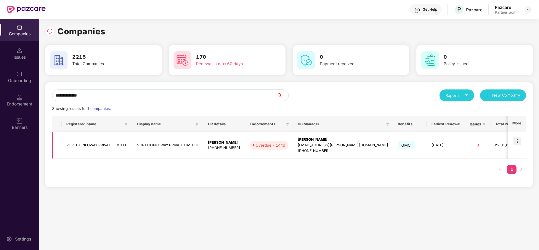
type input "**********"
click at [515, 142] on img at bounding box center [517, 141] width 8 height 8
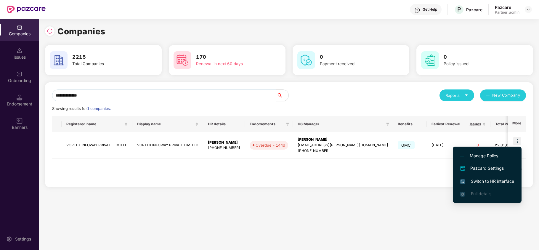
click at [483, 179] on span "Switch to HR interface" at bounding box center [487, 181] width 54 height 7
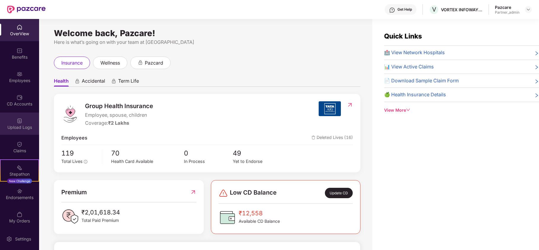
click at [21, 123] on div "Upload Logs" at bounding box center [19, 123] width 39 height 22
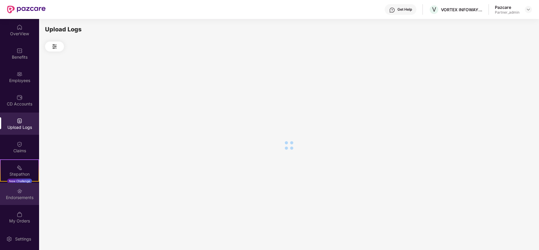
click at [25, 195] on div "Endorsements" at bounding box center [19, 197] width 39 height 6
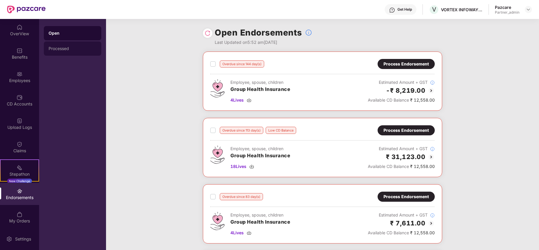
click at [75, 53] on div "Processed" at bounding box center [72, 48] width 57 height 14
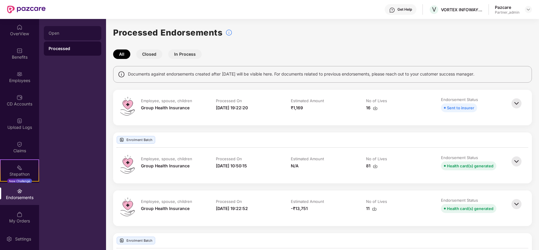
click at [55, 30] on div "Open" at bounding box center [72, 33] width 57 height 14
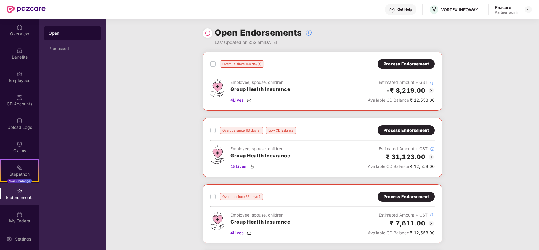
click at [152, 88] on div "Overdue since 144 day(s) Process Endorsement Employee, spouse, children Group H…" at bounding box center [322, 184] width 433 height 266
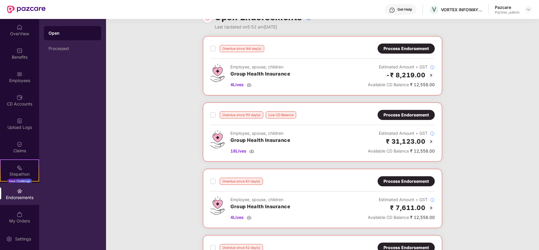
scroll to position [16, 0]
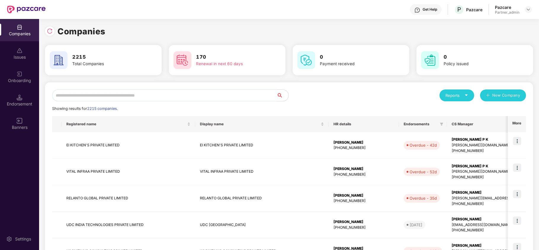
paste input "**********"
click at [85, 94] on input "text" at bounding box center [164, 95] width 224 height 12
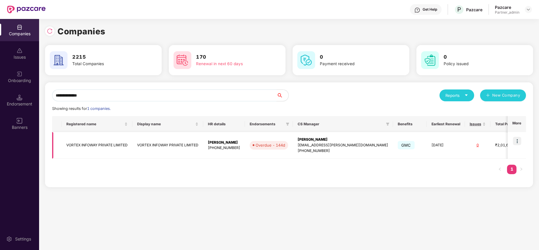
type input "**********"
click at [83, 144] on td "VORTEX INFOWAY PRIVATE LIMITED" at bounding box center [97, 145] width 71 height 27
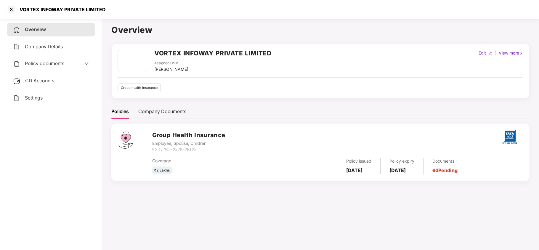
click at [40, 62] on span "Policy documents" at bounding box center [44, 63] width 39 height 6
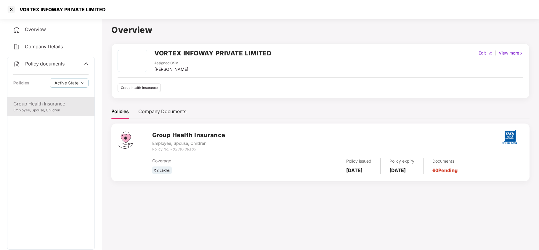
click at [43, 108] on div "Employee, Spouse, Children" at bounding box center [50, 110] width 75 height 6
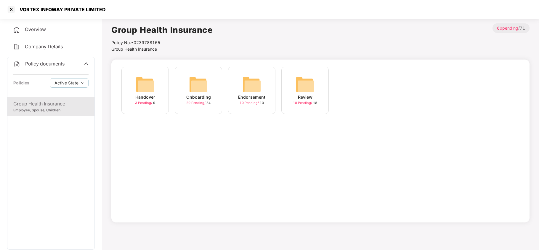
click at [207, 77] on img at bounding box center [198, 84] width 19 height 19
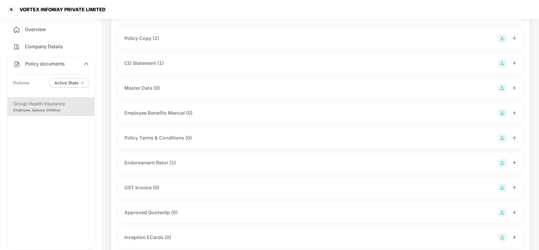
scroll to position [79, 0]
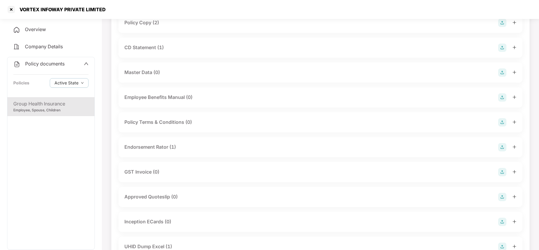
click at [164, 149] on div "Endorsement Rator (1)" at bounding box center [149, 146] width 51 height 7
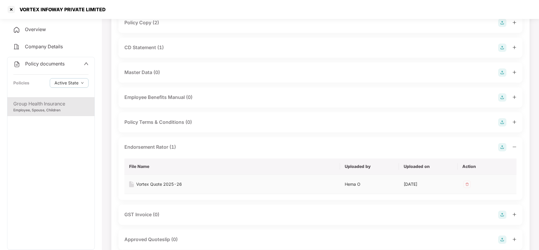
click at [159, 183] on div "Vortex Quote 2025-26" at bounding box center [159, 184] width 46 height 7
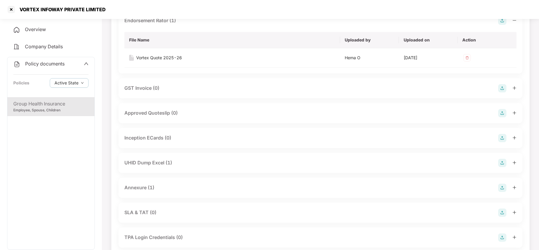
scroll to position [237, 0]
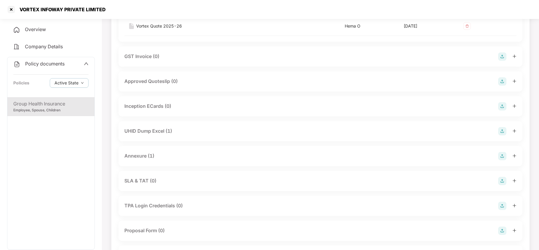
click at [171, 132] on div "UHID Dump Excel (1)" at bounding box center [148, 130] width 48 height 7
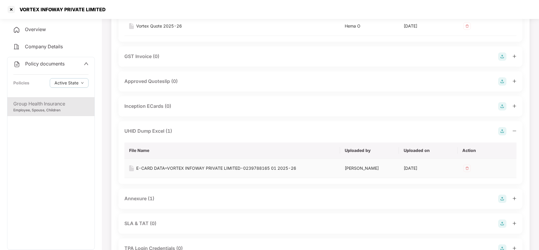
click at [154, 168] on div "E-CARD DATA=VORTEX INFOWAY PRIVATE LIMITED-0239788165 01 2025-26" at bounding box center [216, 168] width 160 height 7
click at [146, 202] on div "Annexure (1)" at bounding box center [139, 198] width 30 height 7
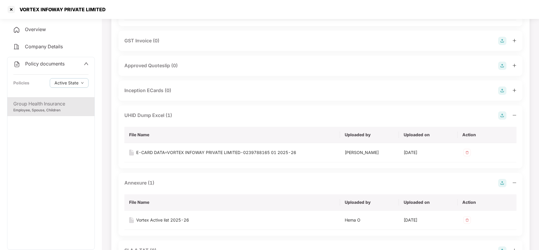
scroll to position [268, 0]
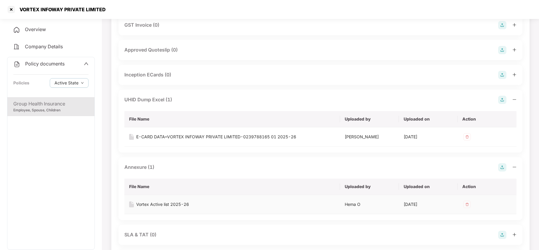
click at [153, 207] on div "Vortex Active list 2025-26" at bounding box center [162, 204] width 53 height 7
click at [11, 11] on div at bounding box center [11, 9] width 9 height 9
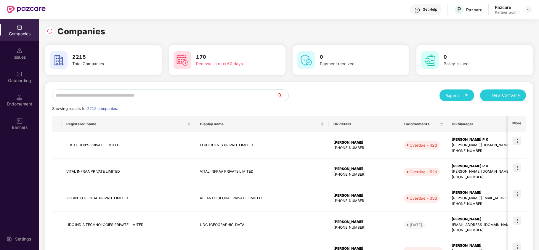
click at [98, 95] on input "text" at bounding box center [164, 95] width 224 height 12
type input "*"
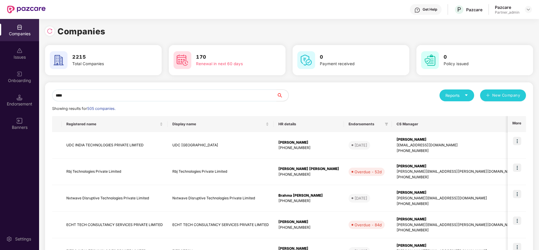
click at [536, 84] on div "Companies 2215 Total Companies 170 Renewal in next 60 days 0 Payment received 0…" at bounding box center [289, 134] width 500 height 231
click at [210, 98] on input "****" at bounding box center [164, 95] width 224 height 12
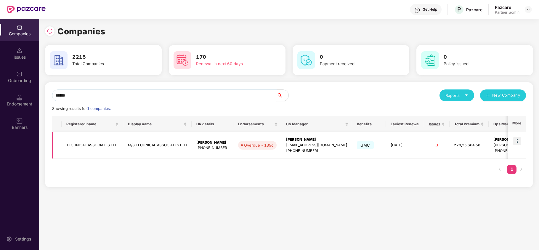
type input "******"
click at [96, 148] on td "TECHNICAL ASSOCIATES LTD." at bounding box center [93, 145] width 62 height 27
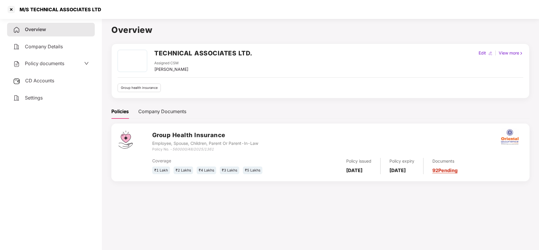
click at [38, 10] on div "M/S TECHNICAL ASSOCIATES LTD" at bounding box center [58, 10] width 85 height 6
copy div "TECHNICAL"
click at [12, 11] on div at bounding box center [11, 9] width 9 height 9
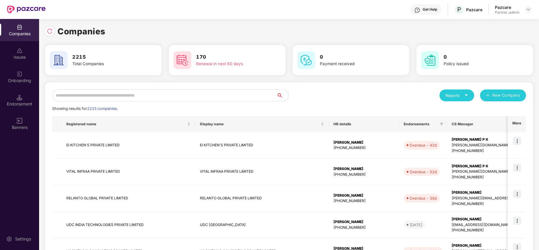
click at [161, 96] on input "text" at bounding box center [164, 95] width 224 height 12
paste input "**********"
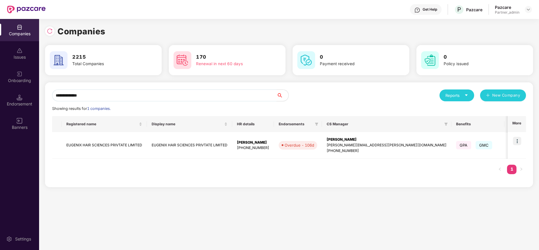
type input "**********"
click at [426, 191] on div "**********" at bounding box center [289, 136] width 488 height 109
click at [519, 142] on img at bounding box center [517, 141] width 8 height 8
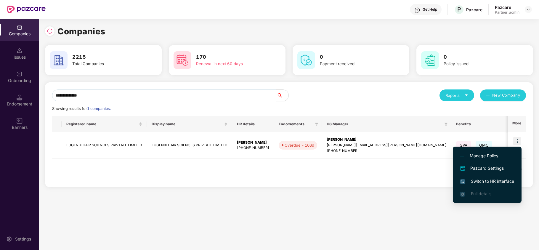
click at [488, 177] on li "Switch to HR interface" at bounding box center [486, 181] width 69 height 12
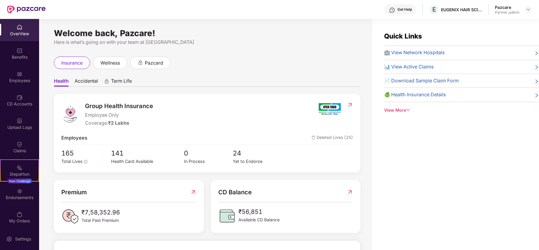
click at [8, 63] on div "Benefits" at bounding box center [19, 53] width 39 height 22
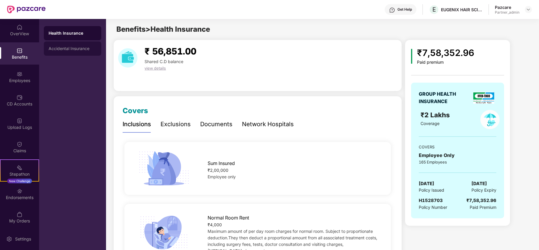
click at [84, 50] on div "Accidental Insurance" at bounding box center [73, 48] width 48 height 5
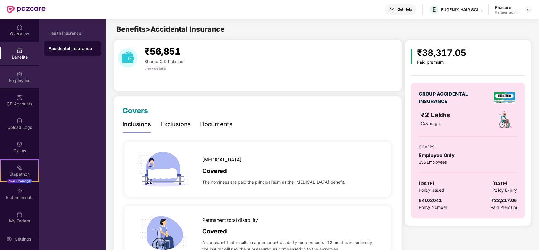
click at [13, 80] on div "Employees" at bounding box center [19, 81] width 39 height 6
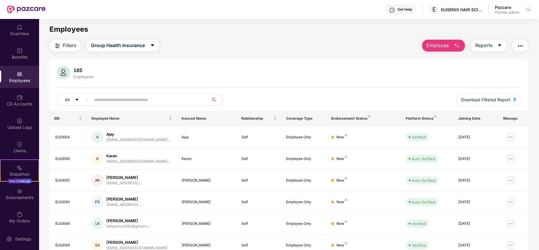
click at [70, 45] on span "Filters" at bounding box center [69, 45] width 13 height 7
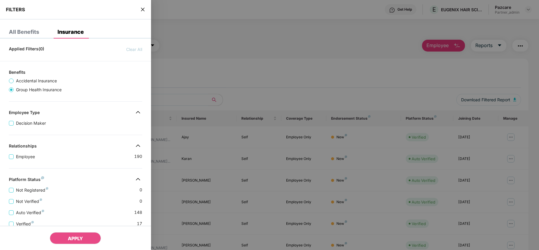
click at [90, 172] on div "Applied Filters(0) Clear All Benefits Accidental Insurance Group Health Insuran…" at bounding box center [75, 202] width 151 height 318
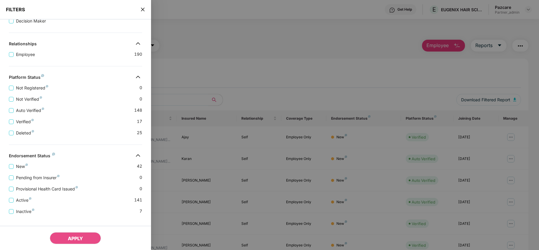
scroll to position [117, 0]
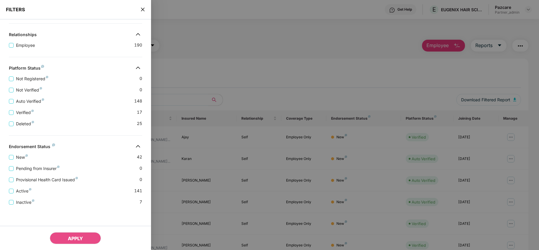
click at [142, 7] on icon "close" at bounding box center [142, 9] width 5 height 5
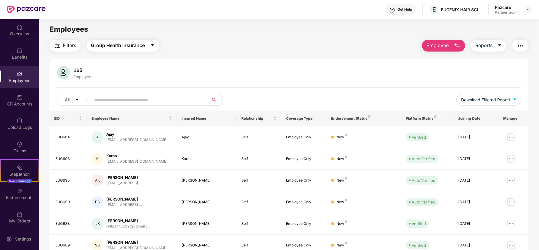
click at [125, 45] on span "Group Health Insurance" at bounding box center [118, 45] width 54 height 7
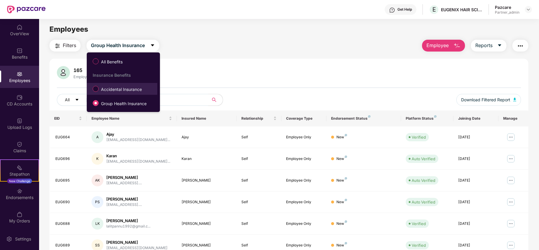
click at [114, 91] on span "Accidental Insurance" at bounding box center [122, 89] width 46 height 7
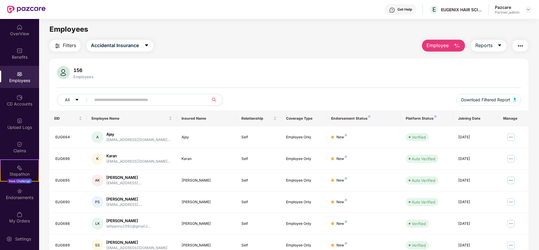
click at [67, 44] on span "Filters" at bounding box center [69, 45] width 13 height 7
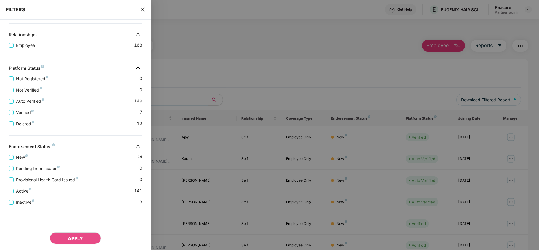
click at [97, 179] on div "Provisional Health Card Issued 0" at bounding box center [75, 177] width 133 height 11
click at [144, 10] on icon "close" at bounding box center [142, 9] width 5 height 5
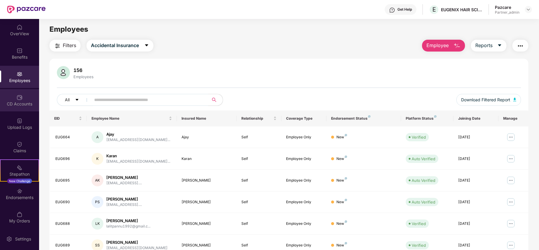
click at [24, 111] on div "CD Accounts" at bounding box center [19, 100] width 39 height 22
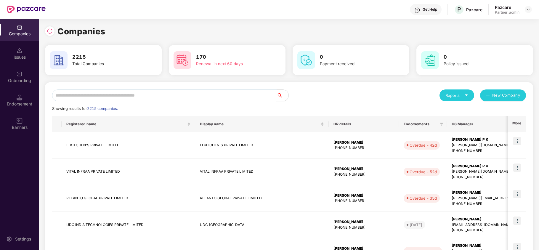
paste input "**********"
click at [89, 98] on input "text" at bounding box center [164, 95] width 224 height 12
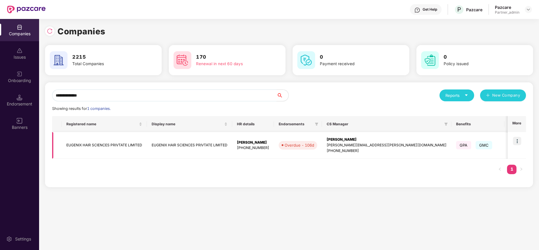
type input "**********"
click at [81, 145] on td "EUGENIX HAIR SCIENCES PRIVTATE LIMITED" at bounding box center [104, 145] width 85 height 27
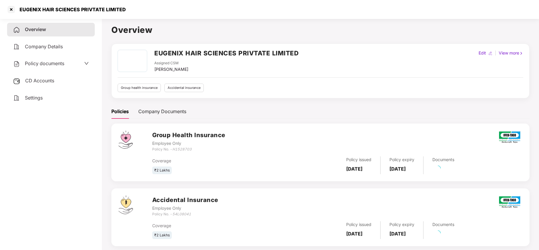
click at [18, 95] on img at bounding box center [16, 97] width 7 height 7
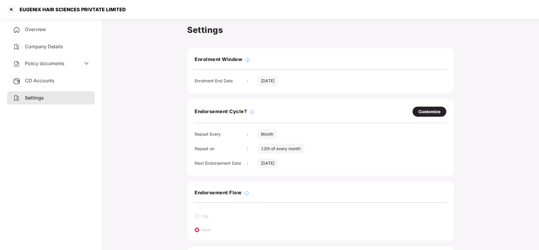
click at [423, 112] on div "Customize" at bounding box center [429, 111] width 22 height 7
select select "*****"
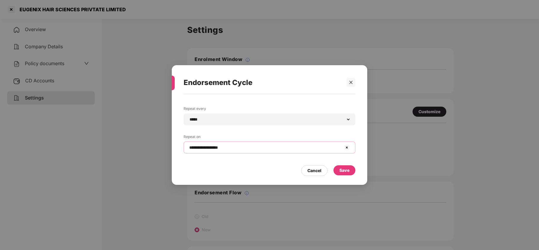
click at [268, 145] on input "**********" at bounding box center [266, 147] width 154 height 6
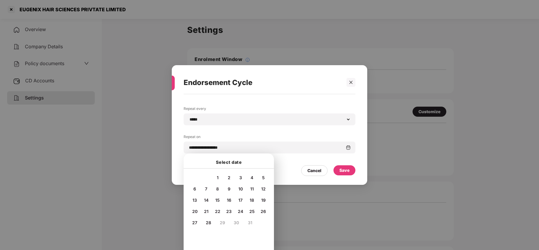
click at [196, 210] on span "20" at bounding box center [194, 211] width 5 height 5
type input "**********"
click at [346, 170] on div "Save" at bounding box center [344, 170] width 10 height 7
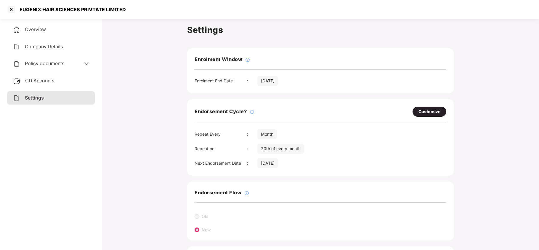
click at [43, 60] on span "Policy documents" at bounding box center [44, 63] width 39 height 6
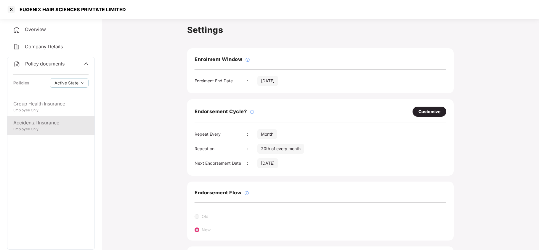
click at [55, 126] on div "Employee Only" at bounding box center [50, 129] width 75 height 6
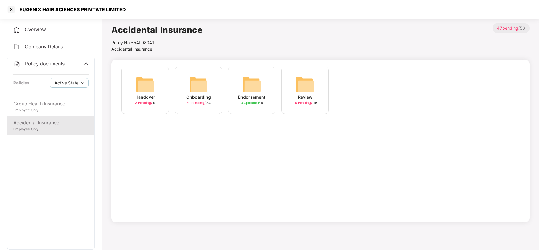
click at [202, 89] on img at bounding box center [198, 84] width 19 height 19
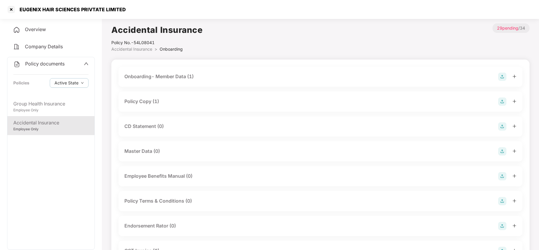
click at [158, 101] on div "Policy Copy (1)" at bounding box center [141, 101] width 35 height 7
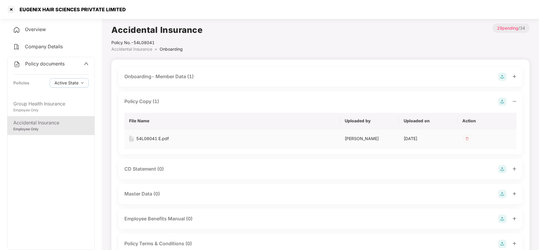
click at [162, 139] on div "54L08041 E.pdf" at bounding box center [152, 138] width 33 height 7
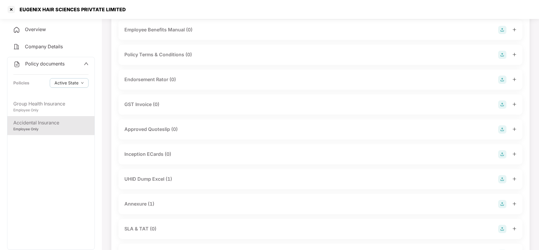
scroll to position [205, 0]
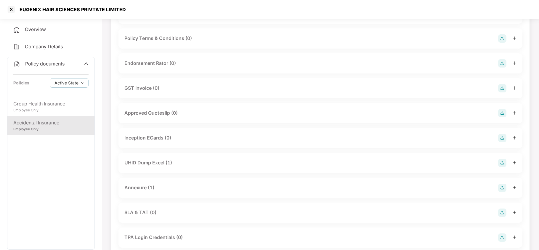
click at [152, 186] on div "Annexure (1)" at bounding box center [139, 187] width 30 height 7
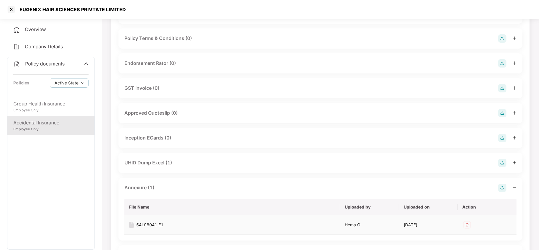
click at [155, 225] on div "54L08041 E1" at bounding box center [149, 224] width 27 height 7
click at [38, 104] on div "Group Health Insurance" at bounding box center [50, 103] width 75 height 7
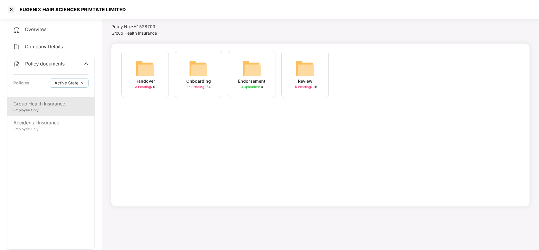
click at [199, 65] on img at bounding box center [198, 68] width 19 height 19
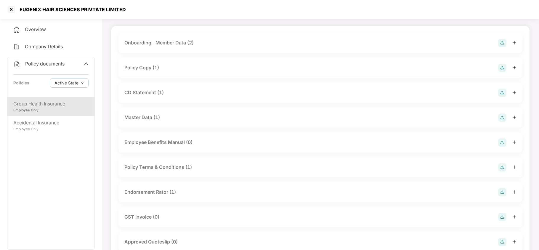
scroll to position [0, 0]
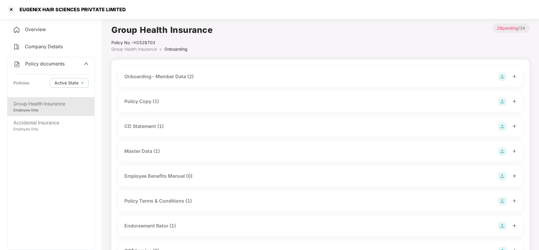
click at [145, 103] on div "Policy Copy (1)" at bounding box center [141, 101] width 35 height 7
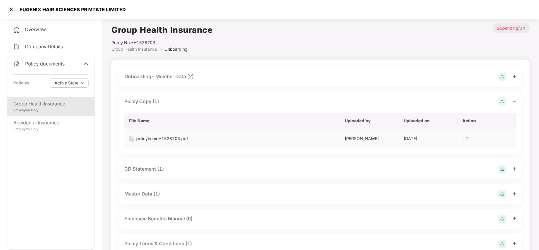
click at [159, 138] on div "policyhomeH1528703.pdf" at bounding box center [162, 138] width 52 height 7
click at [162, 167] on div "CD Statement (1)" at bounding box center [143, 168] width 39 height 7
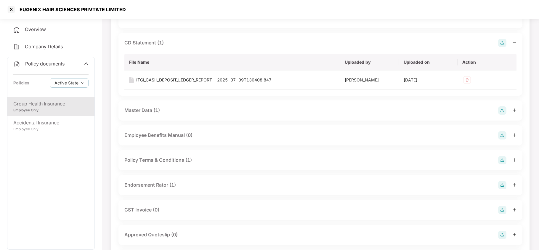
scroll to position [142, 0]
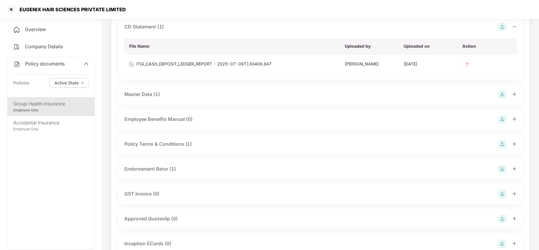
click at [162, 167] on div "Endorsement Rator (1)" at bounding box center [149, 168] width 51 height 7
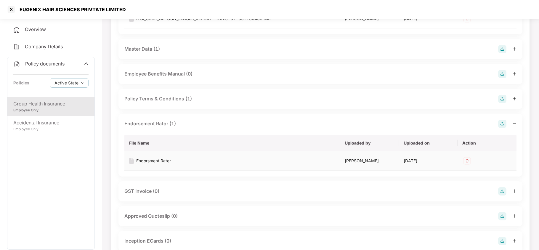
scroll to position [189, 0]
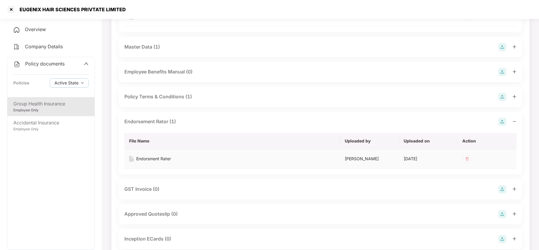
click at [157, 159] on div "Endorsment Rater" at bounding box center [153, 158] width 35 height 7
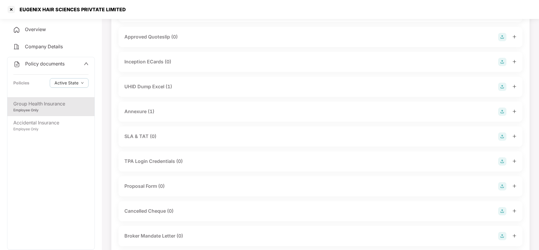
scroll to position [379, 0]
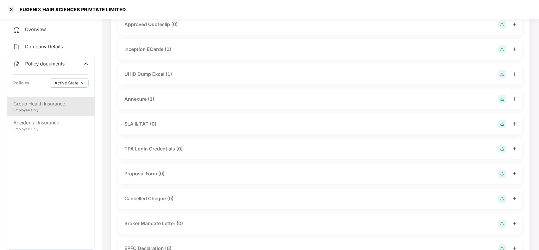
click at [142, 98] on div "Annexure (1)" at bounding box center [139, 98] width 30 height 7
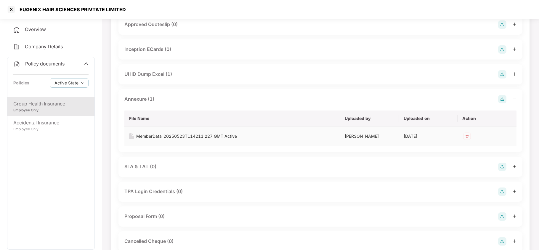
click at [162, 137] on div "MemberData_20250523T114211.227 GMT Active" at bounding box center [186, 136] width 101 height 7
click at [12, 9] on div at bounding box center [11, 9] width 9 height 9
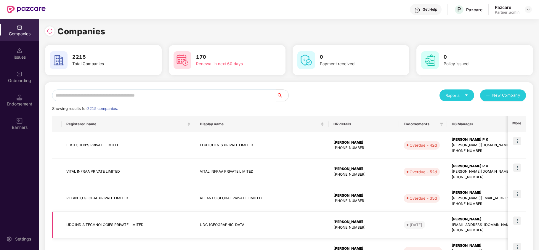
scroll to position [0, 0]
paste input "**********"
click at [79, 97] on input "text" at bounding box center [164, 95] width 224 height 12
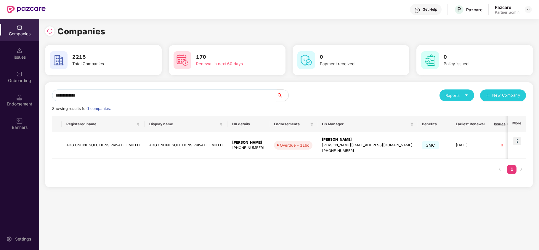
type input "**********"
click at [260, 220] on div "**********" at bounding box center [289, 134] width 500 height 231
click at [518, 143] on img at bounding box center [517, 141] width 8 height 8
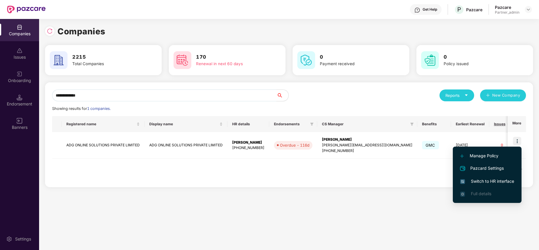
click at [487, 179] on span "Switch to HR interface" at bounding box center [487, 181] width 54 height 7
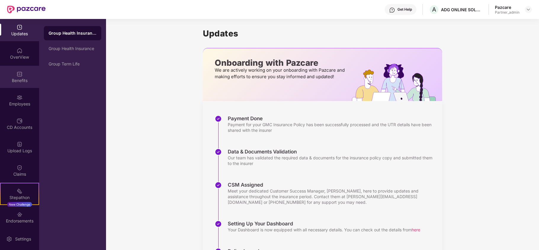
click at [23, 78] on div "Benefits" at bounding box center [19, 81] width 39 height 6
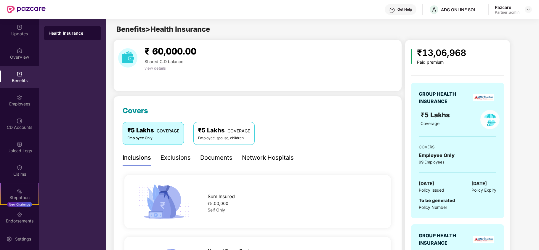
click at [523, 136] on div "₹13,06,968 Paid premium GROUP HEALTH INSURANCE ₹5 Lakhs Coverage COVERS Employe…" at bounding box center [468, 204] width 126 height 328
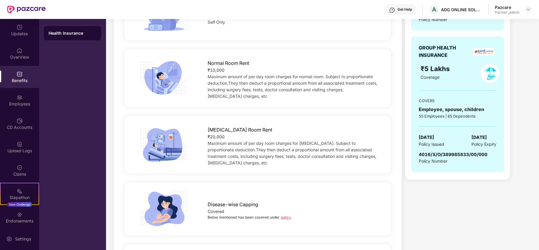
scroll to position [189, 0]
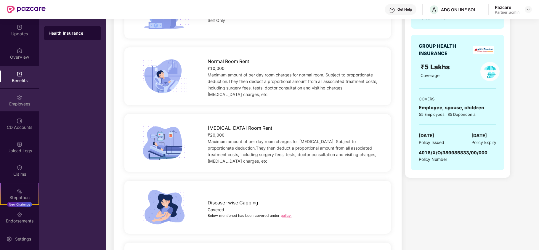
click at [8, 98] on div "Employees" at bounding box center [19, 100] width 39 height 22
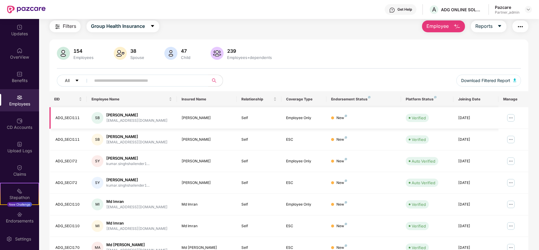
scroll to position [0, 0]
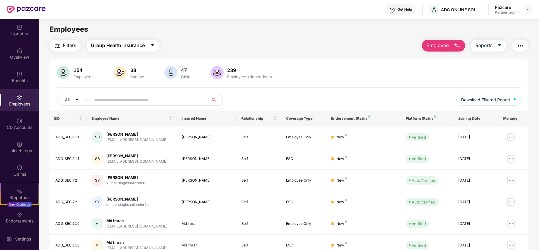
click at [111, 50] on button "Group Health Insurance" at bounding box center [122, 46] width 73 height 12
click at [67, 46] on span "Filters" at bounding box center [69, 45] width 13 height 7
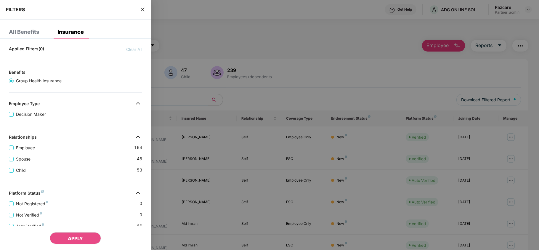
click at [89, 182] on div at bounding box center [75, 182] width 133 height 0
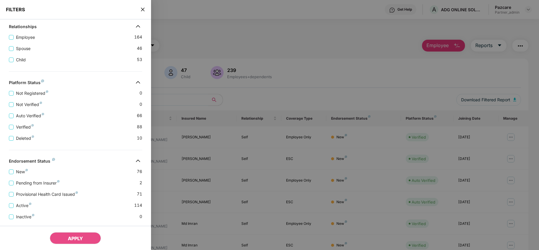
scroll to position [131, 0]
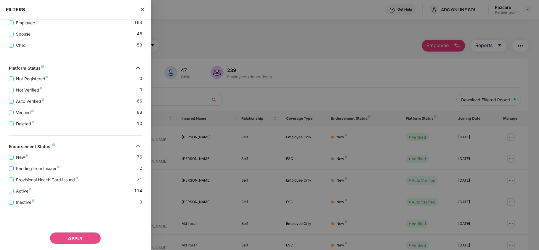
click at [30, 165] on label "Pending from Insurer" at bounding box center [35, 168] width 53 height 7
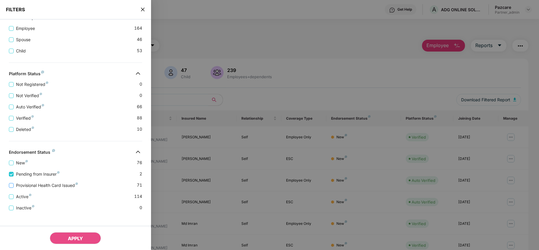
click at [43, 189] on span "Provisional Health Card Issued" at bounding box center [47, 185] width 67 height 7
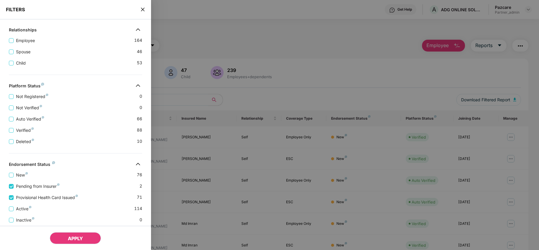
click at [75, 237] on span "APPLY" at bounding box center [75, 238] width 15 height 6
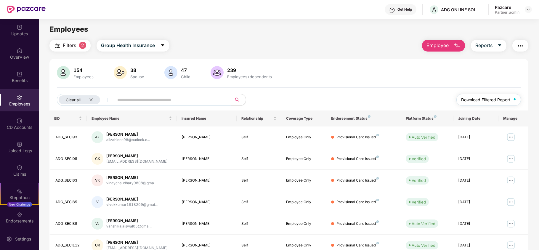
click at [480, 102] on span "Download Filtered Report" at bounding box center [485, 99] width 49 height 7
click at [11, 121] on div "CD Accounts" at bounding box center [19, 123] width 39 height 22
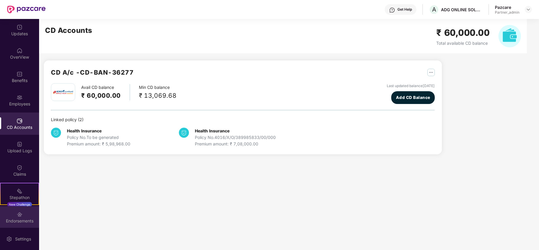
click at [24, 225] on div "Endorsements" at bounding box center [19, 217] width 39 height 22
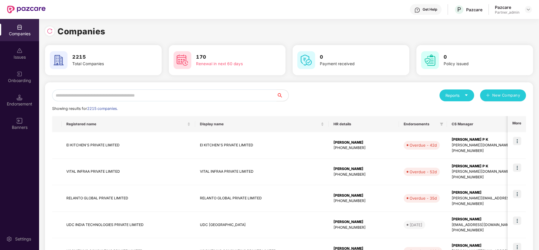
click at [95, 91] on input "text" at bounding box center [164, 95] width 224 height 12
paste input "**********"
type input "**********"
paste input "**********"
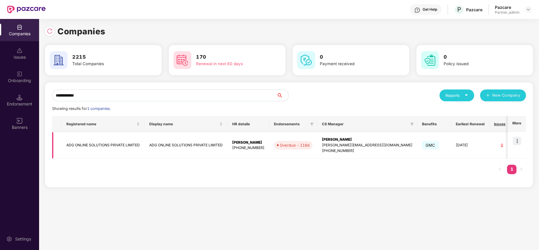
type input "**********"
click at [104, 147] on td "ADG ONLINE SOLUTIONS PRIVATE LIMITED" at bounding box center [103, 145] width 83 height 27
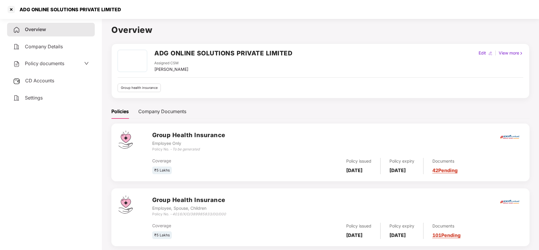
click at [47, 94] on div "Settings" at bounding box center [51, 98] width 88 height 14
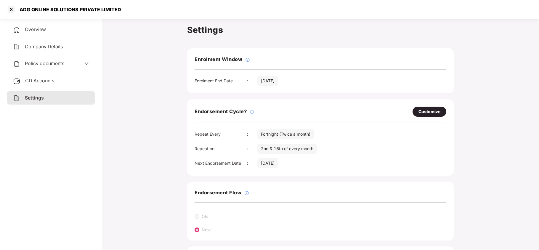
click at [422, 113] on div "Customize" at bounding box center [429, 111] width 22 height 7
select select "*********"
select select "****"
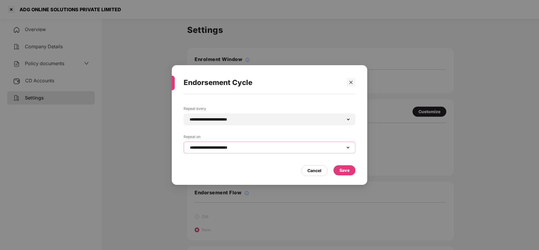
click at [239, 149] on select "**********" at bounding box center [270, 147] width 162 height 5
click at [229, 121] on select "**********" at bounding box center [270, 119] width 162 height 5
select select "*****"
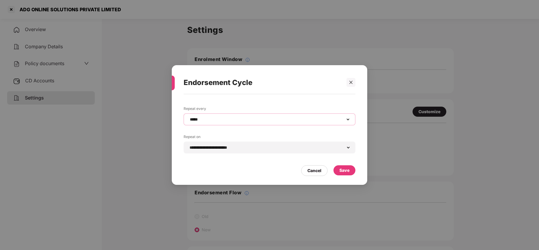
click at [189, 117] on select "**********" at bounding box center [270, 119] width 162 height 5
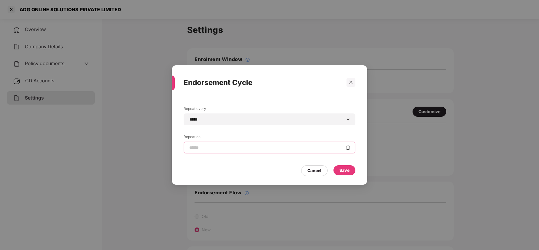
click at [206, 149] on input at bounding box center [267, 147] width 157 height 6
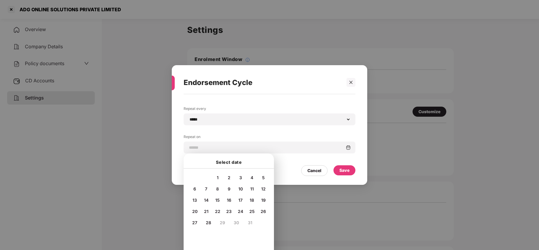
click at [205, 185] on div "7" at bounding box center [206, 188] width 9 height 9
type input "**********"
click at [344, 169] on div "Save" at bounding box center [344, 170] width 10 height 7
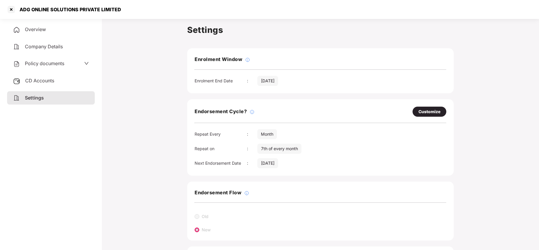
click at [57, 66] on div "Policy documents" at bounding box center [38, 64] width 51 height 8
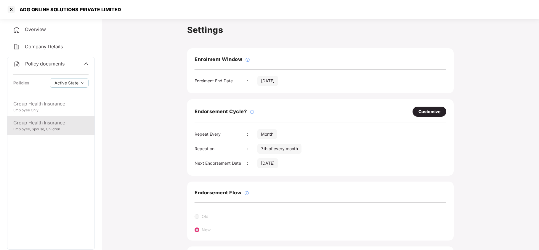
click at [59, 124] on div "Group Health Insurance" at bounding box center [50, 122] width 75 height 7
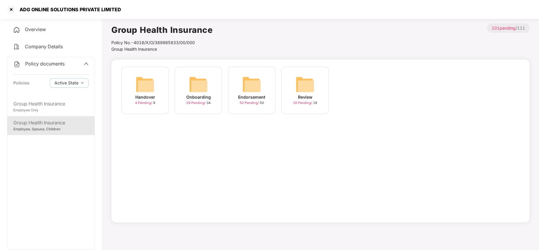
click at [200, 83] on img at bounding box center [198, 84] width 19 height 19
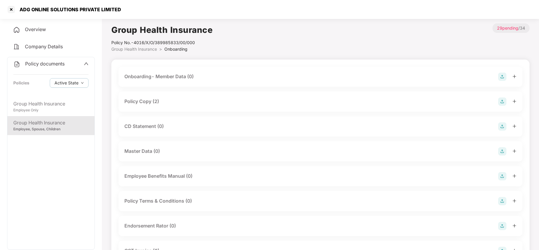
click at [157, 102] on div "Policy Copy (2)" at bounding box center [141, 101] width 35 height 7
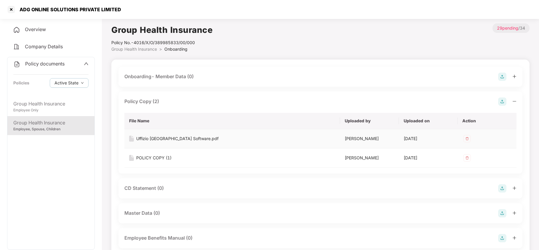
click at [178, 137] on div "Uffizio [GEOGRAPHIC_DATA] Software.pdf" at bounding box center [177, 138] width 82 height 7
click at [467, 140] on img at bounding box center [466, 138] width 9 height 9
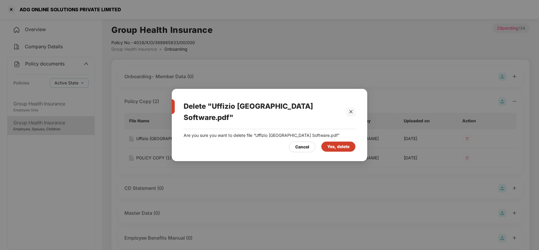
click at [340, 144] on div "Yes, delete" at bounding box center [338, 146] width 22 height 7
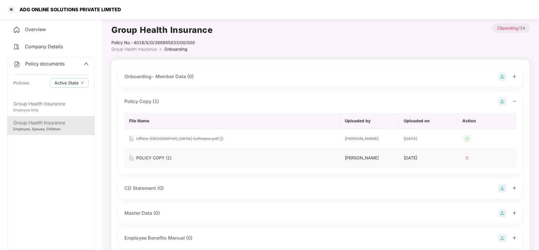
click at [152, 159] on div "POLICY COPY (1)" at bounding box center [153, 157] width 35 height 7
click at [70, 62] on div "Policy documents" at bounding box center [50, 64] width 75 height 8
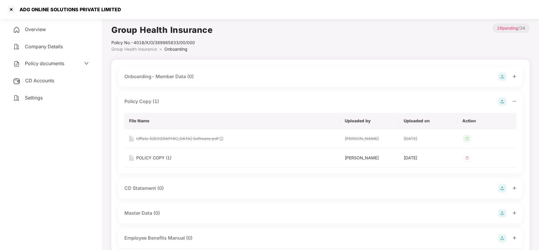
click at [46, 78] on span "CD Accounts" at bounding box center [39, 81] width 29 height 6
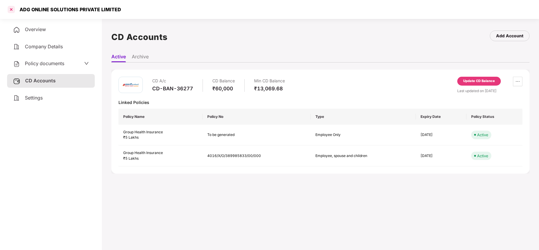
click at [12, 9] on div at bounding box center [11, 9] width 9 height 9
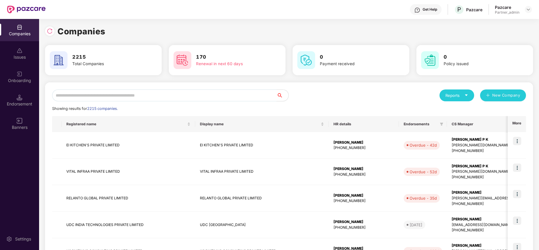
click at [102, 95] on input "text" at bounding box center [164, 95] width 224 height 12
paste input "**********"
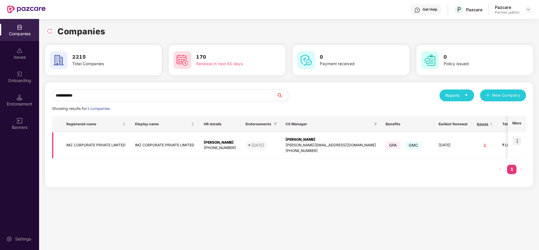
type input "**********"
click at [518, 141] on img at bounding box center [517, 141] width 8 height 8
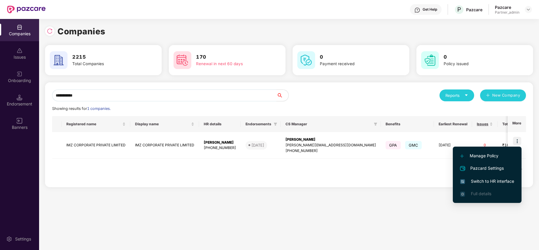
click at [486, 181] on span "Switch to HR interface" at bounding box center [487, 181] width 54 height 7
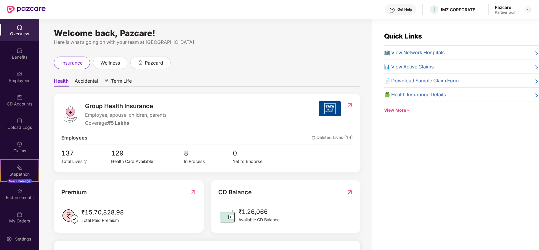
click at [15, 59] on div "Benefits" at bounding box center [19, 57] width 39 height 6
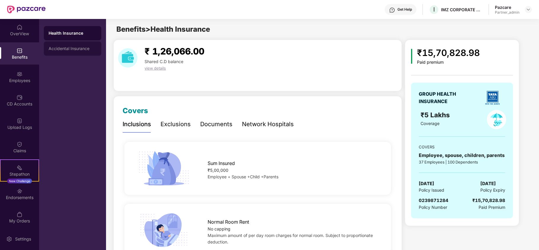
click at [56, 54] on div "Accidental Insurance" at bounding box center [72, 48] width 57 height 14
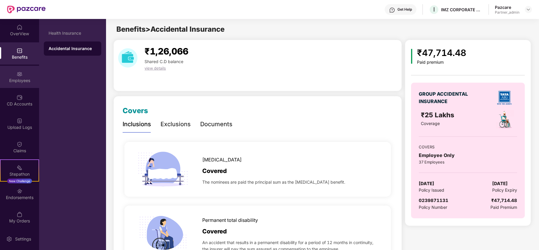
click at [25, 78] on div "Employees" at bounding box center [19, 81] width 39 height 6
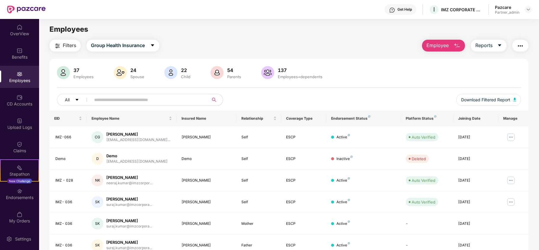
click at [73, 43] on span "Filters" at bounding box center [69, 45] width 13 height 7
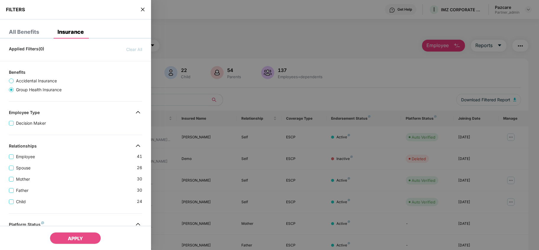
click at [110, 164] on div "Spouse 26" at bounding box center [75, 165] width 133 height 11
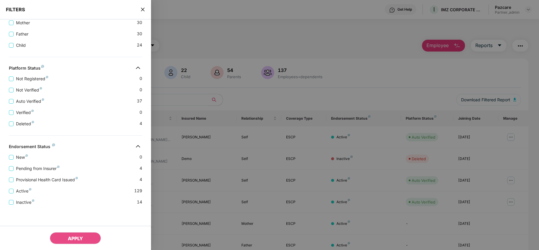
scroll to position [164, 0]
click at [142, 7] on icon "close" at bounding box center [142, 9] width 5 height 5
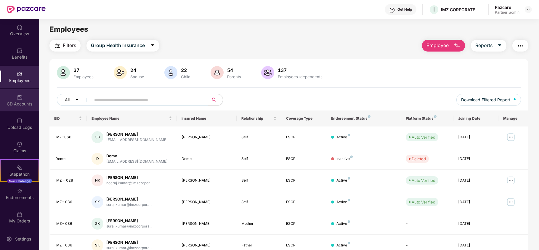
click at [25, 108] on div "CD Accounts" at bounding box center [19, 100] width 39 height 22
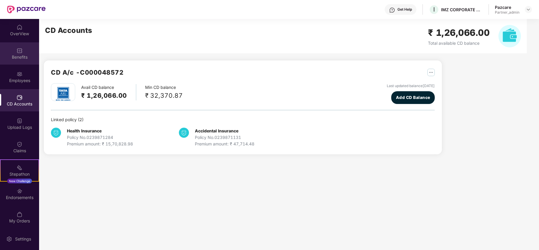
click at [12, 59] on div "Benefits" at bounding box center [19, 57] width 39 height 6
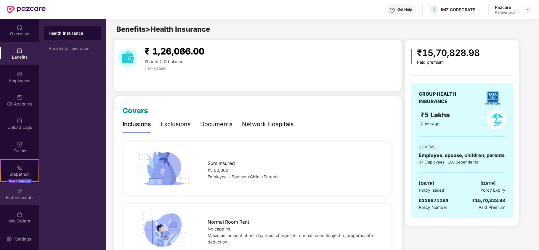
click at [24, 200] on div "Endorsements" at bounding box center [19, 194] width 39 height 22
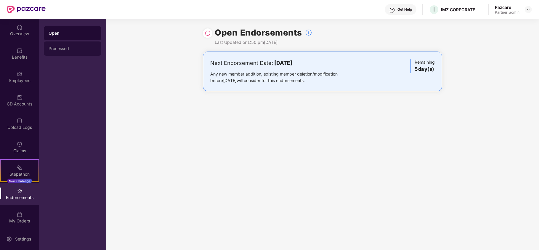
click at [67, 49] on div "Processed" at bounding box center [73, 48] width 48 height 5
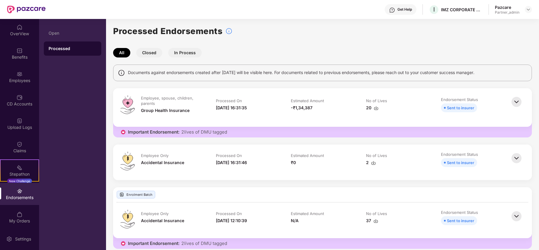
scroll to position [0, 0]
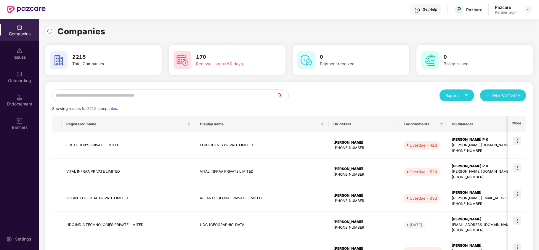
paste input "**********"
click at [115, 94] on input "text" at bounding box center [164, 95] width 224 height 12
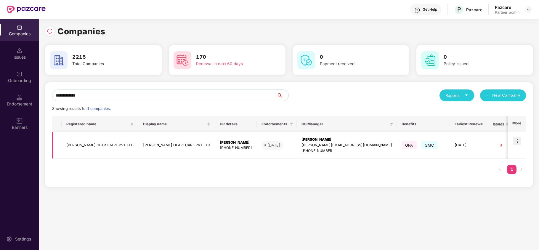
type input "**********"
click at [515, 142] on img at bounding box center [517, 141] width 8 height 8
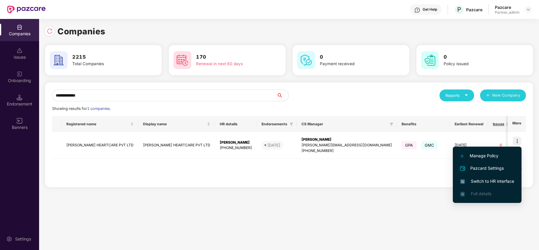
click at [485, 180] on span "Switch to HR interface" at bounding box center [487, 181] width 54 height 7
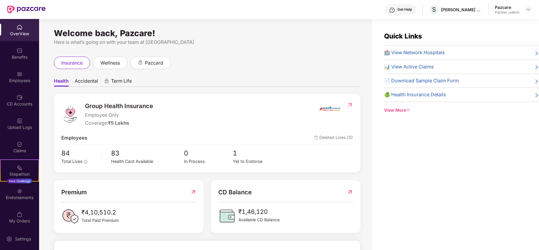
click at [26, 61] on div "Benefits" at bounding box center [19, 53] width 39 height 22
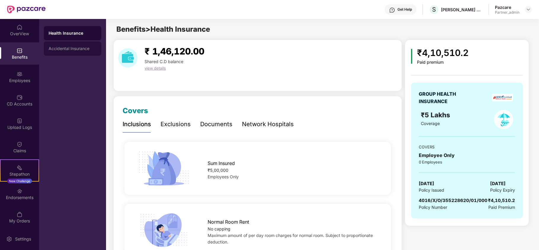
click at [71, 50] on div "Accidental Insurance" at bounding box center [73, 48] width 48 height 5
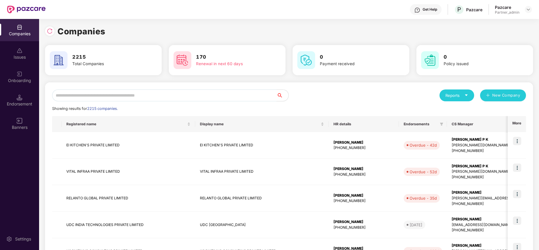
click at [133, 98] on input "text" at bounding box center [164, 95] width 224 height 12
paste input "*********"
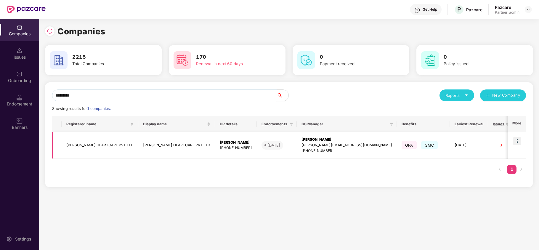
type input "*********"
click at [516, 141] on img at bounding box center [517, 141] width 8 height 8
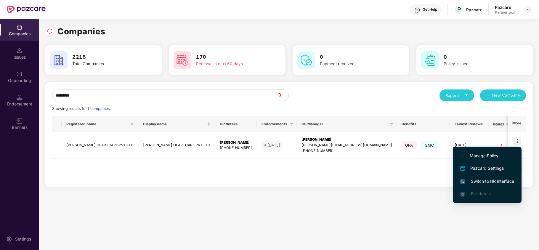
click at [484, 178] on span "Switch to HR interface" at bounding box center [487, 181] width 54 height 7
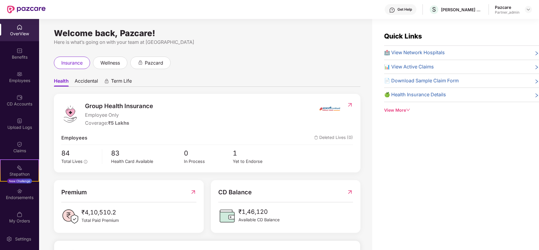
click at [17, 56] on div "Benefits" at bounding box center [19, 57] width 39 height 6
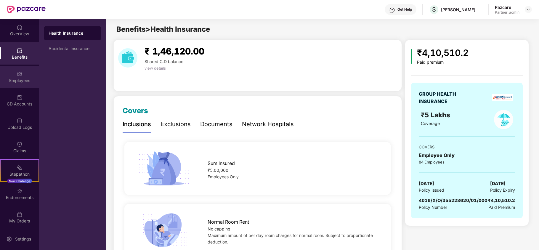
click at [18, 78] on div "Employees" at bounding box center [19, 81] width 39 height 6
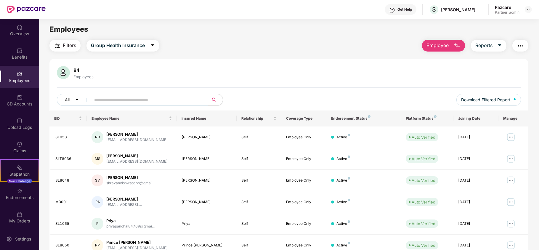
click at [72, 47] on span "Filters" at bounding box center [69, 45] width 13 height 7
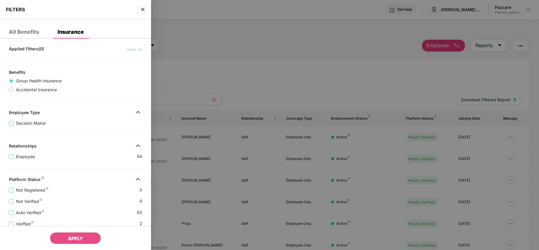
click at [95, 184] on div "Not Registered 0" at bounding box center [75, 187] width 133 height 11
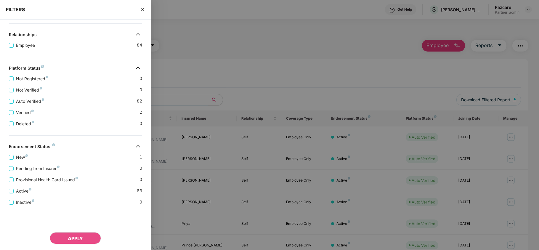
scroll to position [117, 0]
click at [144, 10] on icon "close" at bounding box center [142, 9] width 5 height 5
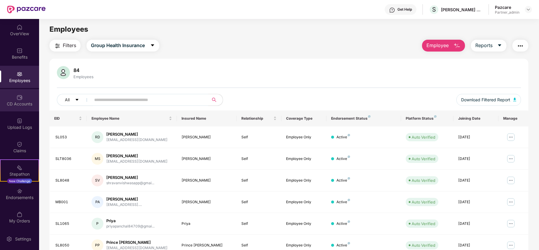
click at [12, 95] on div "CD Accounts" at bounding box center [19, 100] width 39 height 22
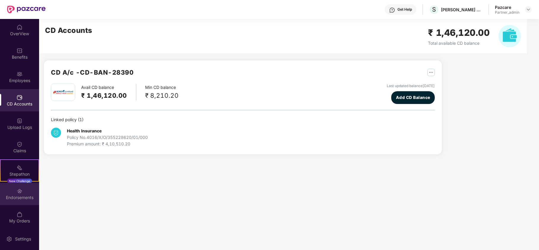
click at [24, 196] on div "Endorsements" at bounding box center [19, 197] width 39 height 6
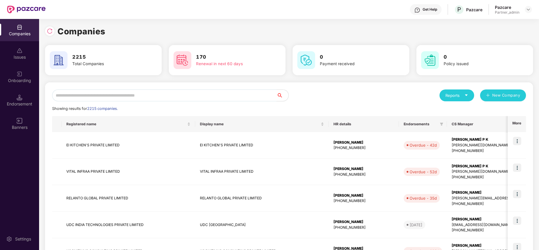
click at [84, 92] on input "text" at bounding box center [164, 95] width 224 height 12
paste input "*********"
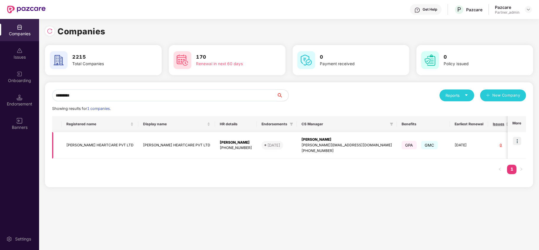
type input "*********"
click at [83, 144] on td "[PERSON_NAME] HEARTCARE PVT LTD" at bounding box center [100, 145] width 77 height 27
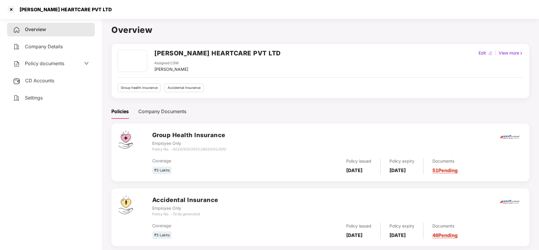
click at [42, 98] on span "Settings" at bounding box center [34, 98] width 18 height 6
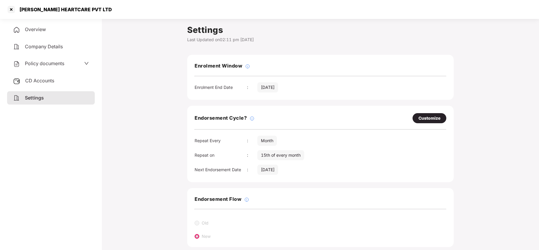
click at [415, 116] on div "Customize" at bounding box center [429, 118] width 34 height 10
select select "*****"
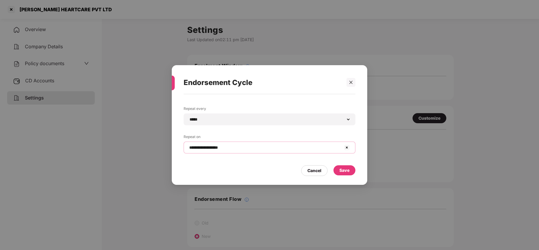
click at [241, 150] on input "**********" at bounding box center [266, 147] width 154 height 6
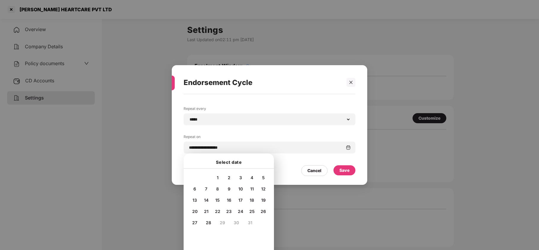
click at [262, 175] on span "5" at bounding box center [263, 177] width 3 height 5
type input "**********"
click at [341, 170] on div "Save" at bounding box center [344, 170] width 10 height 7
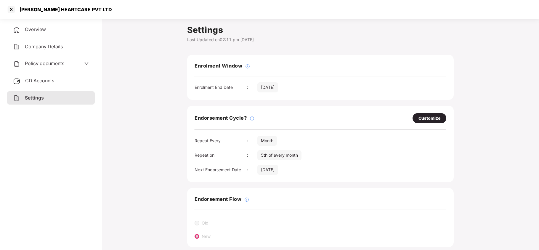
click at [41, 60] on span "Policy documents" at bounding box center [44, 63] width 39 height 6
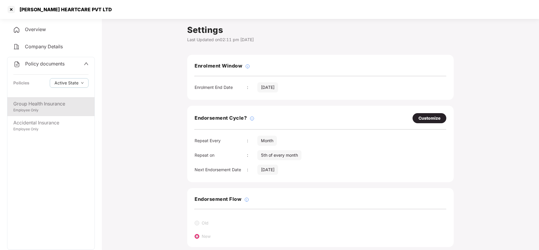
click at [49, 111] on div "Employee Only" at bounding box center [50, 110] width 75 height 6
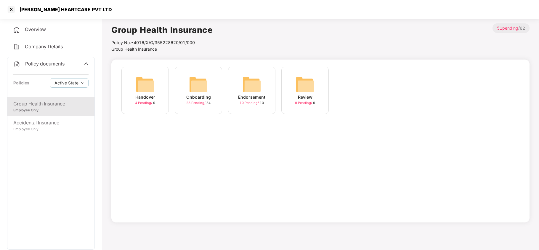
click at [194, 91] on img at bounding box center [198, 84] width 19 height 19
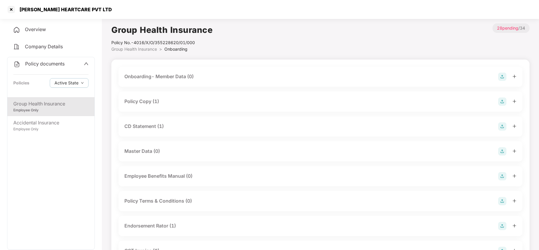
click at [162, 101] on div "Policy Copy (1)" at bounding box center [320, 101] width 392 height 8
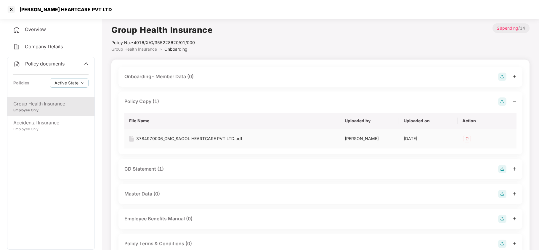
click at [169, 139] on div "3784970006_GMC_SAOOL HEARTCARE PVT LTD.pdf" at bounding box center [189, 138] width 106 height 7
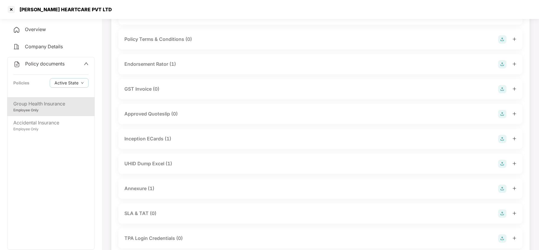
scroll to position [205, 0]
click at [153, 61] on div "Endorsement Rator (1)" at bounding box center [149, 62] width 51 height 7
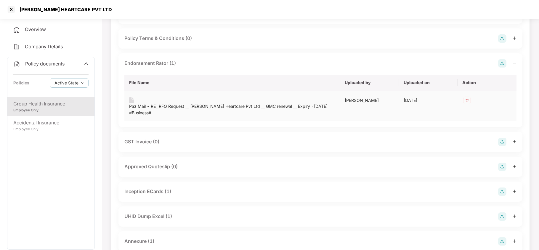
click at [170, 107] on div "Paz Mail - RE_ RFQ Request __ [PERSON_NAME] Heartcare Pvt Ltd __ GMC renewal __…" at bounding box center [232, 109] width 206 height 13
click at [143, 243] on div "Annexure (1)" at bounding box center [139, 240] width 30 height 7
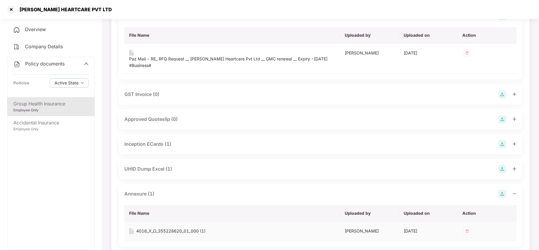
scroll to position [268, 0]
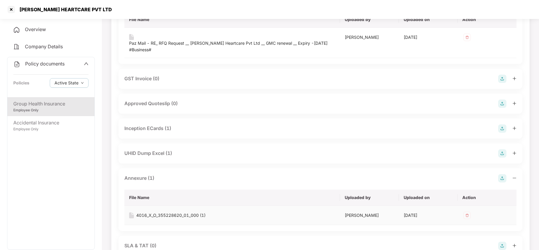
click at [179, 215] on div "4016_X_O_355228620_01_000 (1)" at bounding box center [170, 215] width 69 height 7
click at [38, 124] on div "Accidental Insurance" at bounding box center [50, 122] width 75 height 7
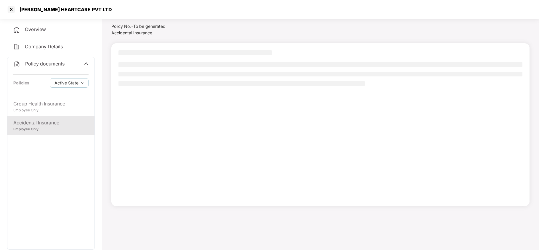
scroll to position [16, 0]
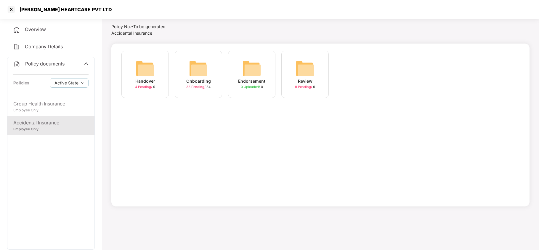
click at [198, 67] on img at bounding box center [198, 68] width 19 height 19
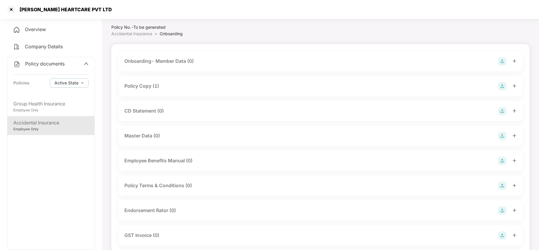
scroll to position [0, 0]
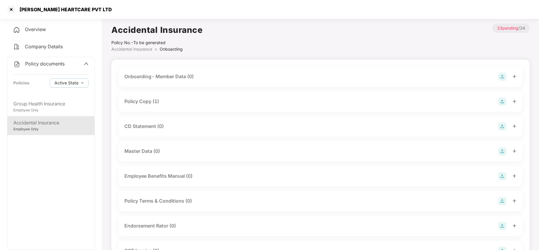
click at [162, 104] on div "Policy Copy (1)" at bounding box center [320, 101] width 392 height 8
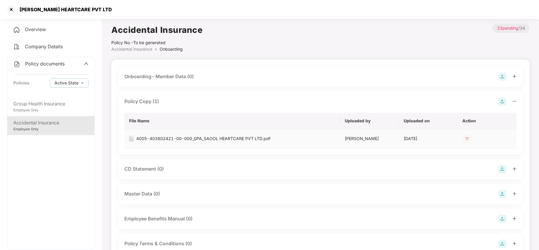
click at [206, 139] on div "4005-403802421-00-000_GPA_SAOOL HEARTCARE PVT LTD.pdf" at bounding box center [203, 138] width 134 height 7
